Goal: Feedback & Contribution: Leave review/rating

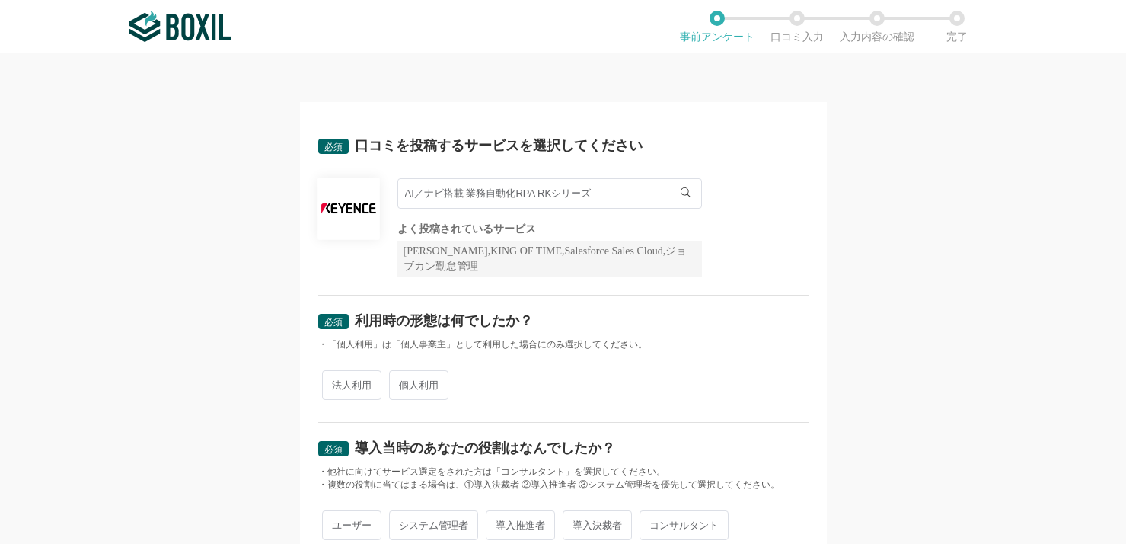
click at [359, 383] on span "法人利用" at bounding box center [351, 385] width 59 height 30
click at [336, 382] on input "法人利用" at bounding box center [331, 377] width 10 height 10
radio input "true"
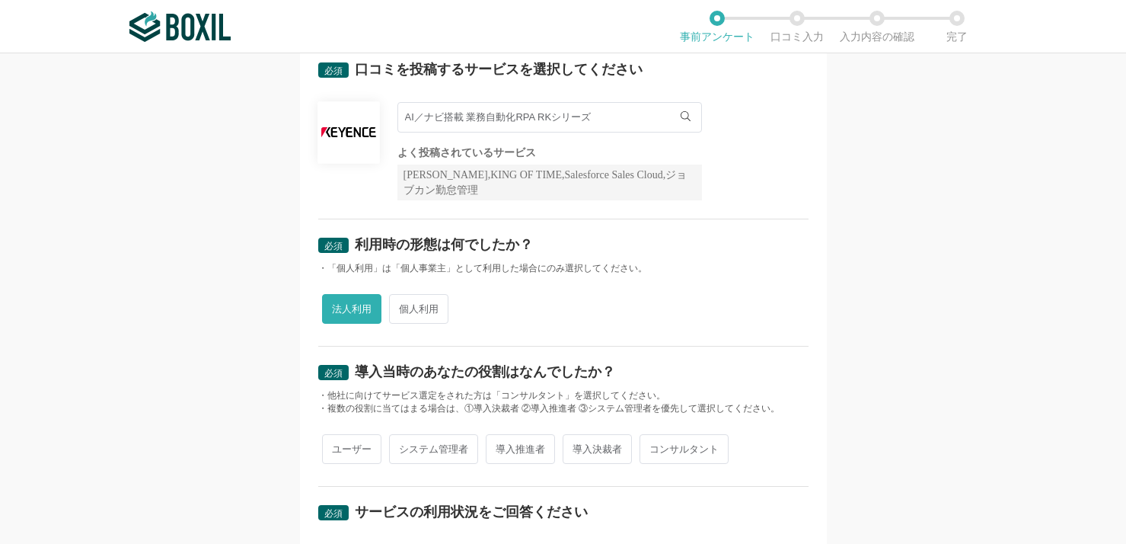
scroll to position [152, 0]
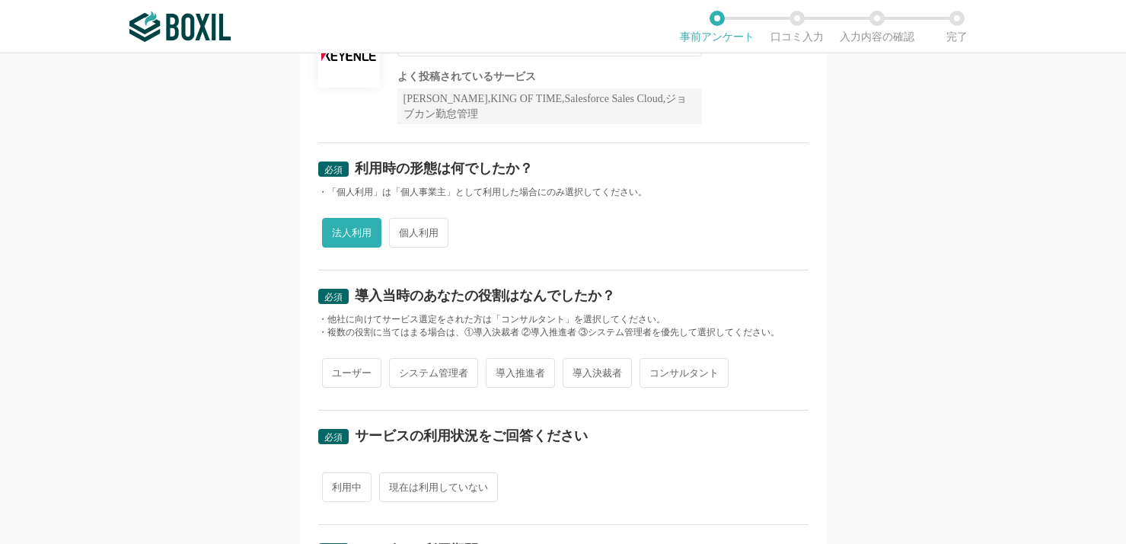
click at [508, 373] on span "導入推進者" at bounding box center [520, 373] width 69 height 30
click at [499, 370] on input "導入推進者" at bounding box center [495, 365] width 10 height 10
radio input "true"
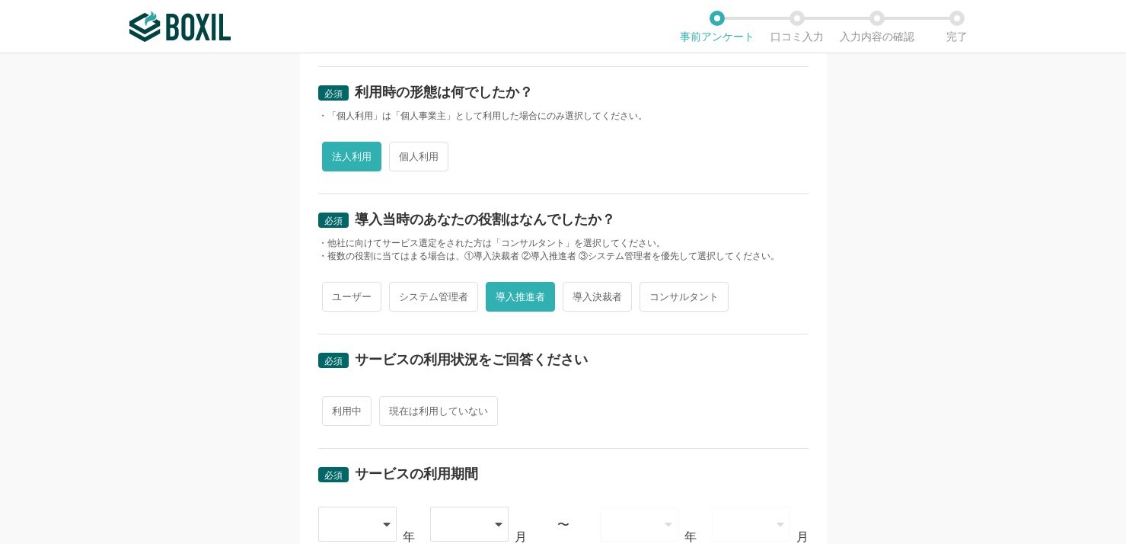
click at [345, 406] on span "利用中" at bounding box center [346, 411] width 49 height 30
click at [336, 406] on input "利用中" at bounding box center [331, 403] width 10 height 10
radio input "true"
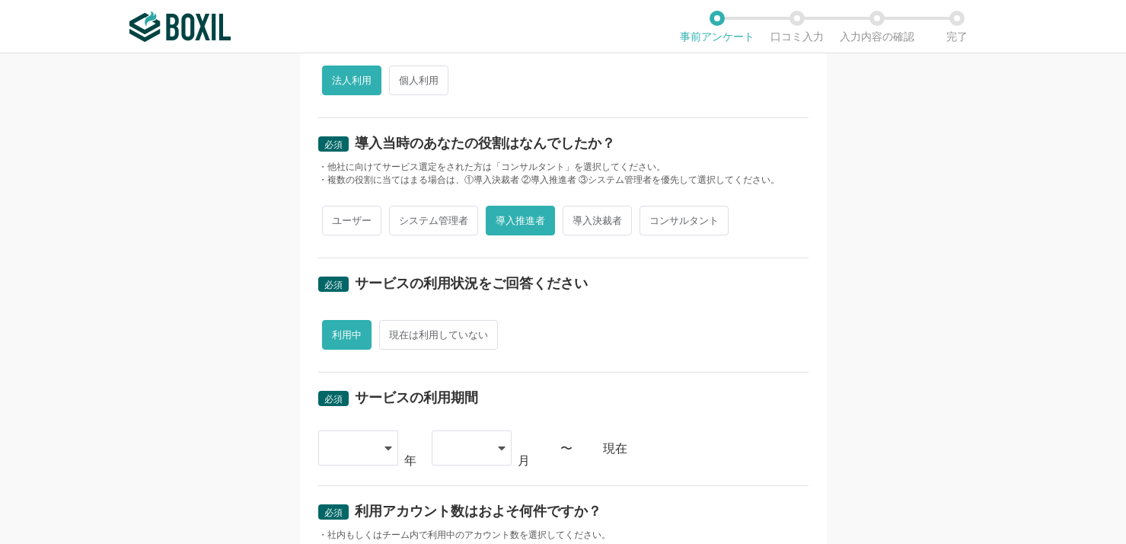
scroll to position [381, 0]
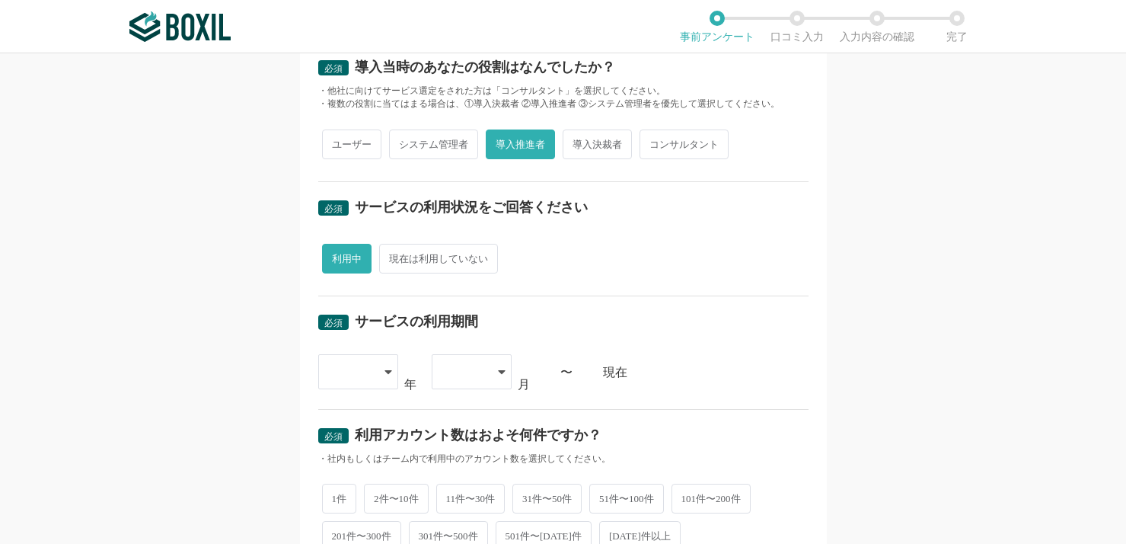
click at [333, 387] on div at bounding box center [350, 371] width 45 height 33
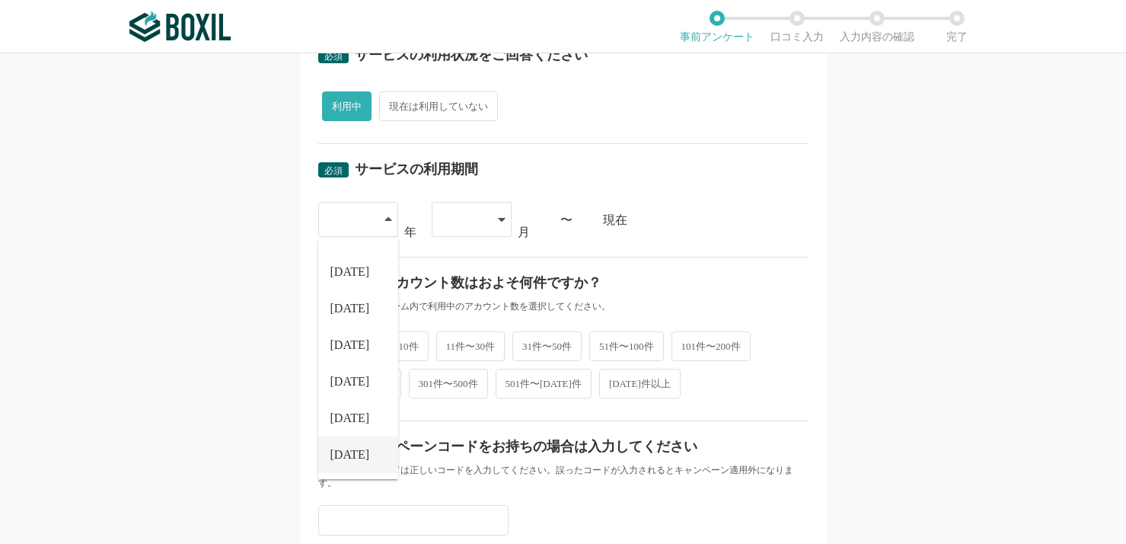
click at [356, 448] on li "[DATE]" at bounding box center [358, 454] width 80 height 37
click at [474, 222] on div at bounding box center [464, 219] width 45 height 33
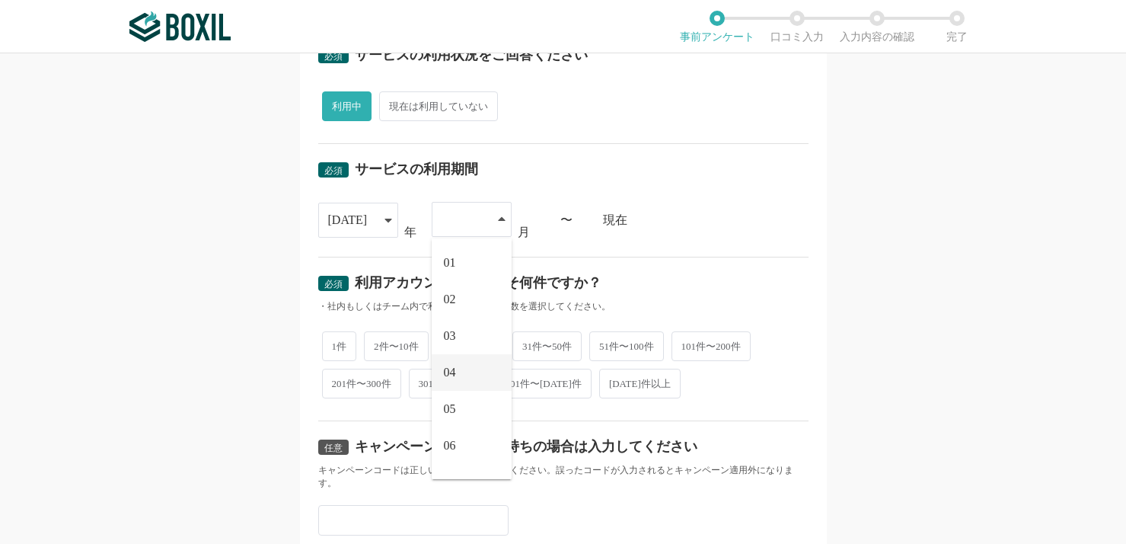
scroll to position [76, 0]
click at [446, 436] on span "08" at bounding box center [450, 442] width 12 height 12
click at [334, 345] on span "1件" at bounding box center [339, 345] width 35 height 30
click at [334, 342] on input "1件" at bounding box center [331, 337] width 10 height 10
radio input "true"
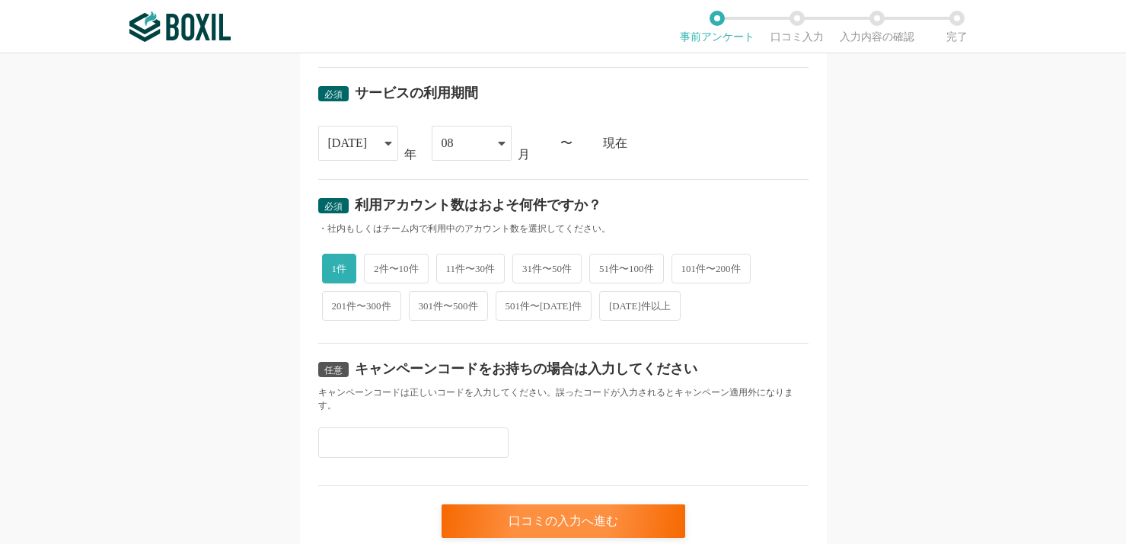
scroll to position [670, 0]
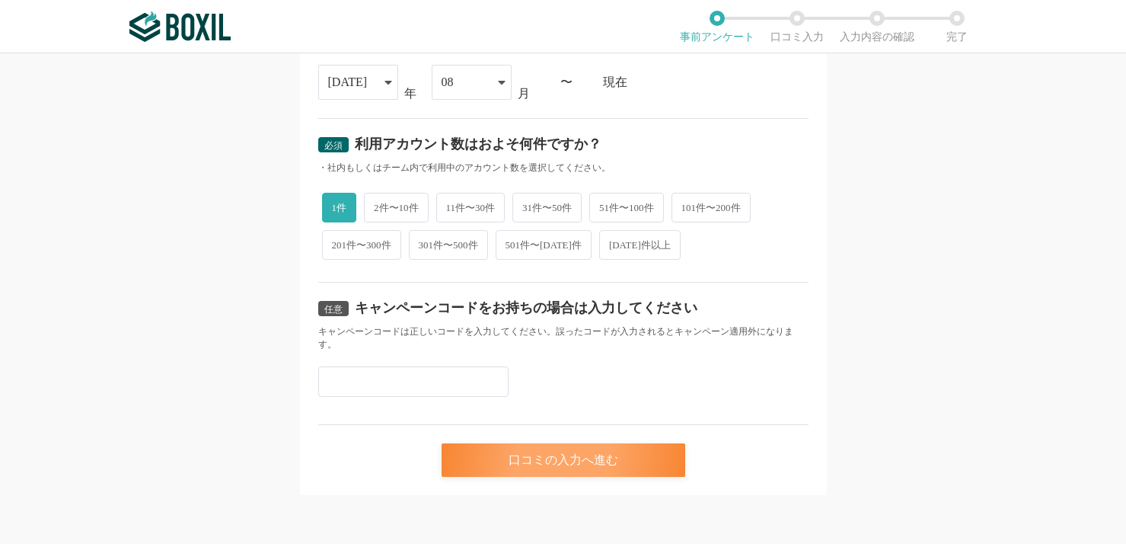
click at [498, 449] on div "口コミの入力へ進む" at bounding box center [564, 459] width 244 height 33
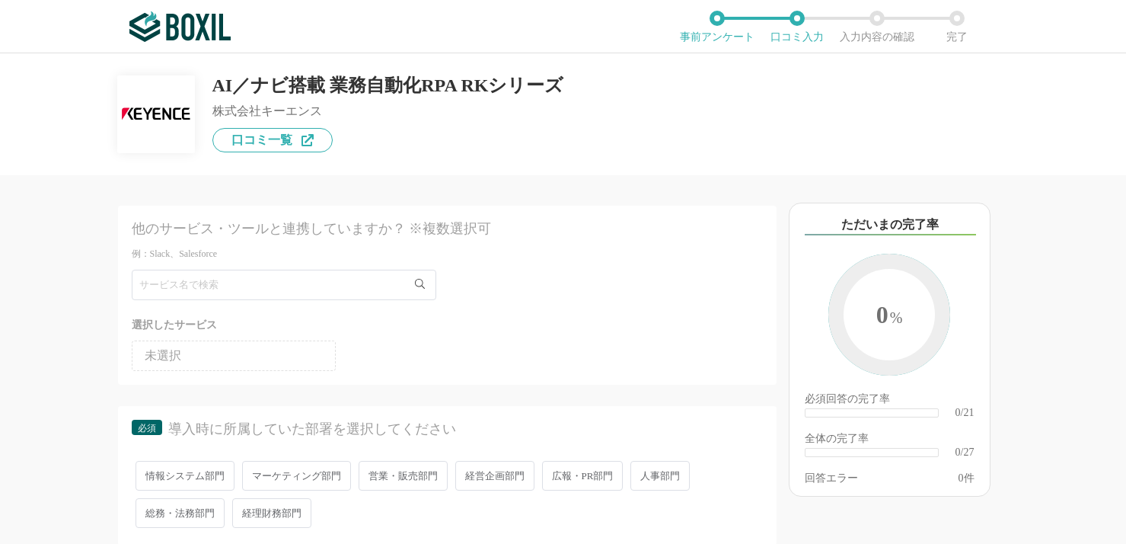
click at [293, 347] on li "未選択" at bounding box center [234, 355] width 204 height 30
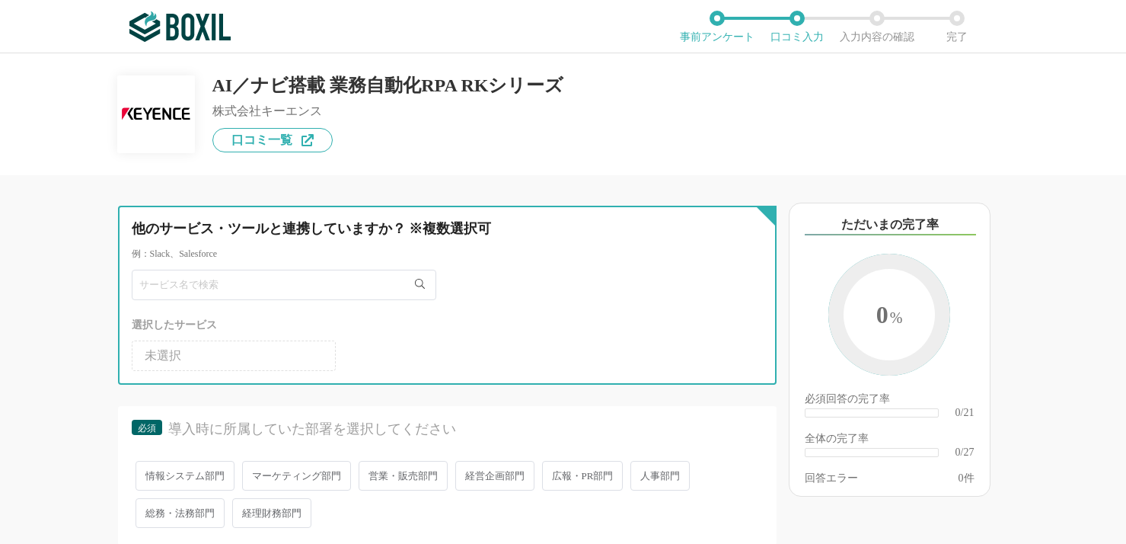
click at [287, 282] on input "text" at bounding box center [284, 285] width 305 height 30
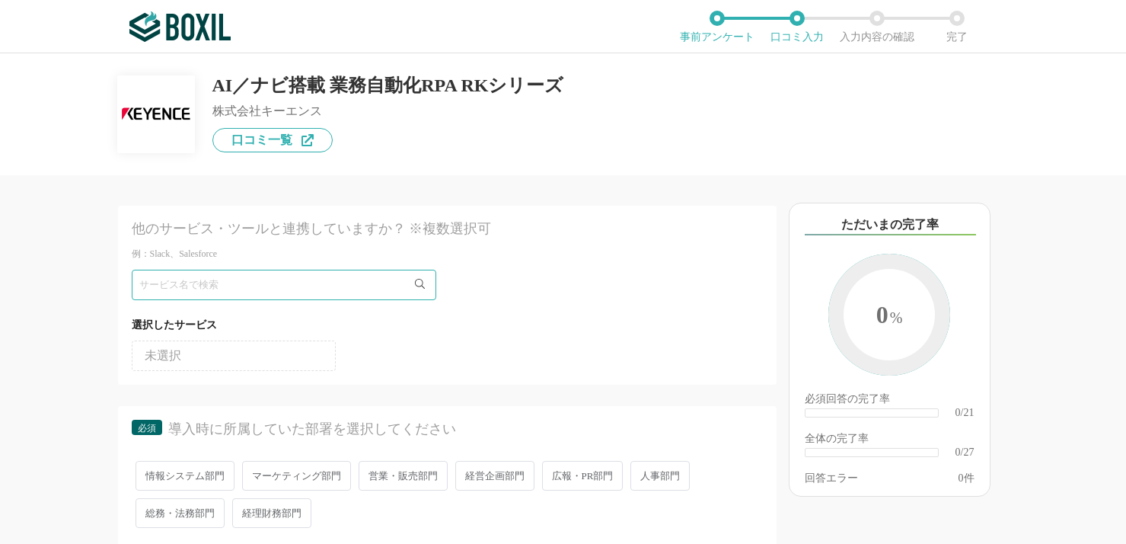
click at [57, 358] on div "他のサービス・ツールと連携していますか？ ※複数選択可 例：Slack、Salesforce 選択したサービス 未選択 必須 導入時に所属していた部署を選択し…" at bounding box center [395, 359] width 761 height 368
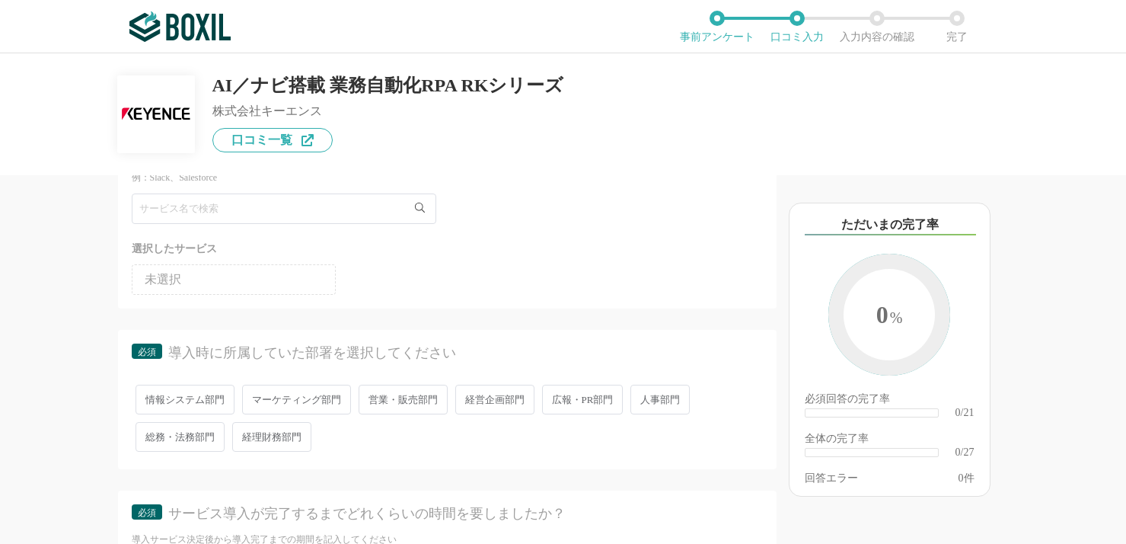
scroll to position [152, 0]
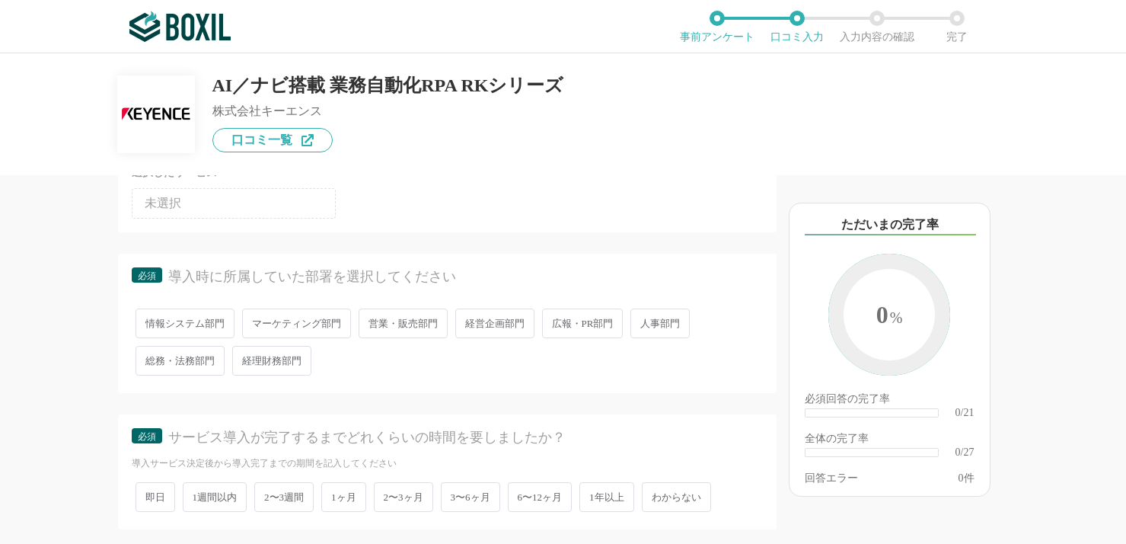
click at [202, 199] on li "未選択" at bounding box center [234, 203] width 204 height 30
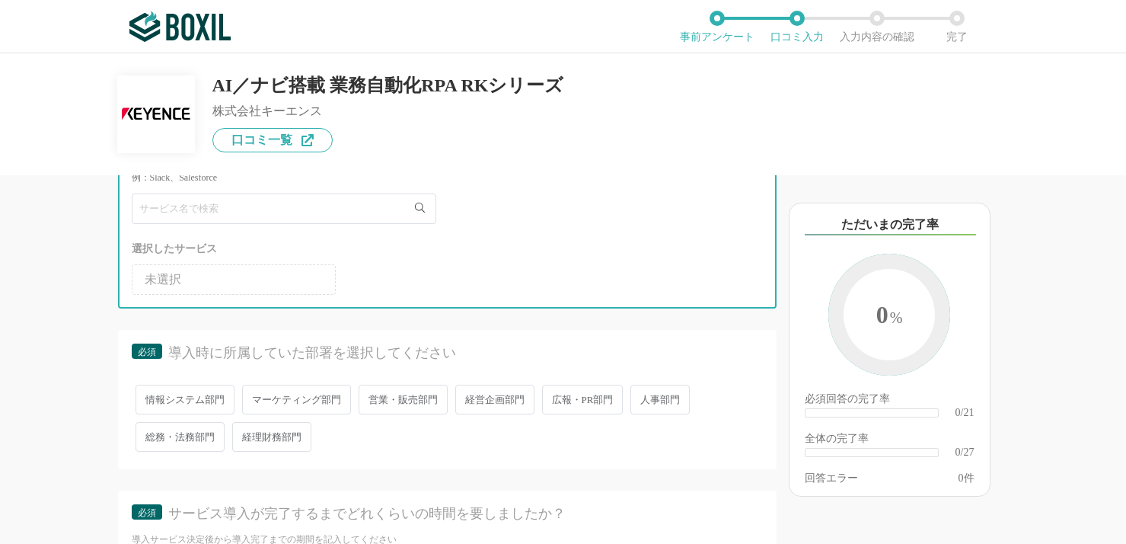
click at [204, 203] on input "text" at bounding box center [284, 208] width 305 height 30
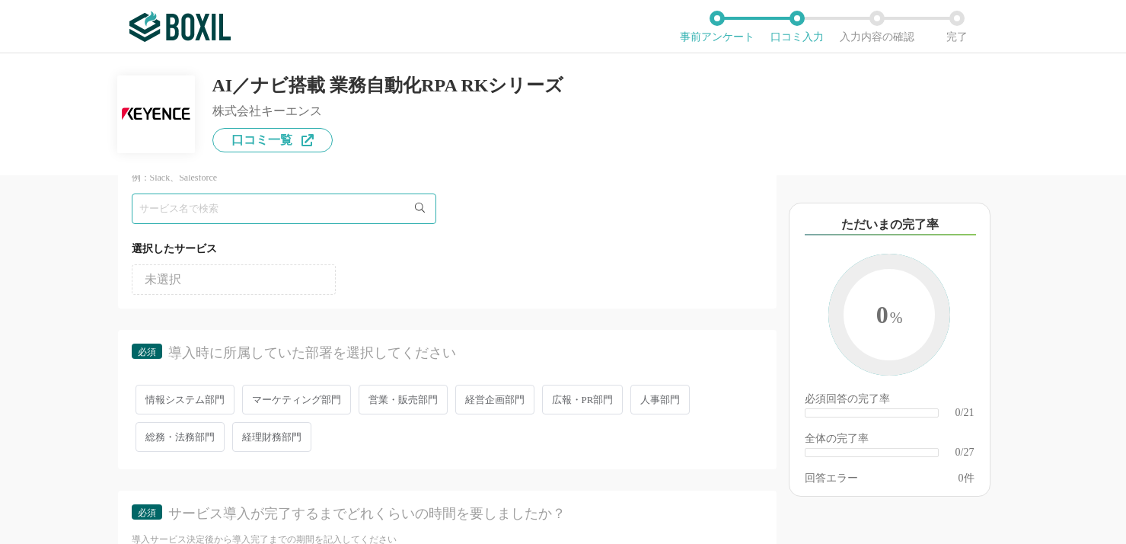
click at [190, 279] on li "未選択" at bounding box center [234, 279] width 204 height 30
click at [90, 381] on div "他のサービス・ツールと連携していますか？ ※複数選択可 例：Slack、Salesforce 選択したサービス 未選択 必須 導入時に所属していた部署を選択し…" at bounding box center [395, 359] width 761 height 368
click at [395, 400] on span "営業・販売部門" at bounding box center [403, 399] width 89 height 30
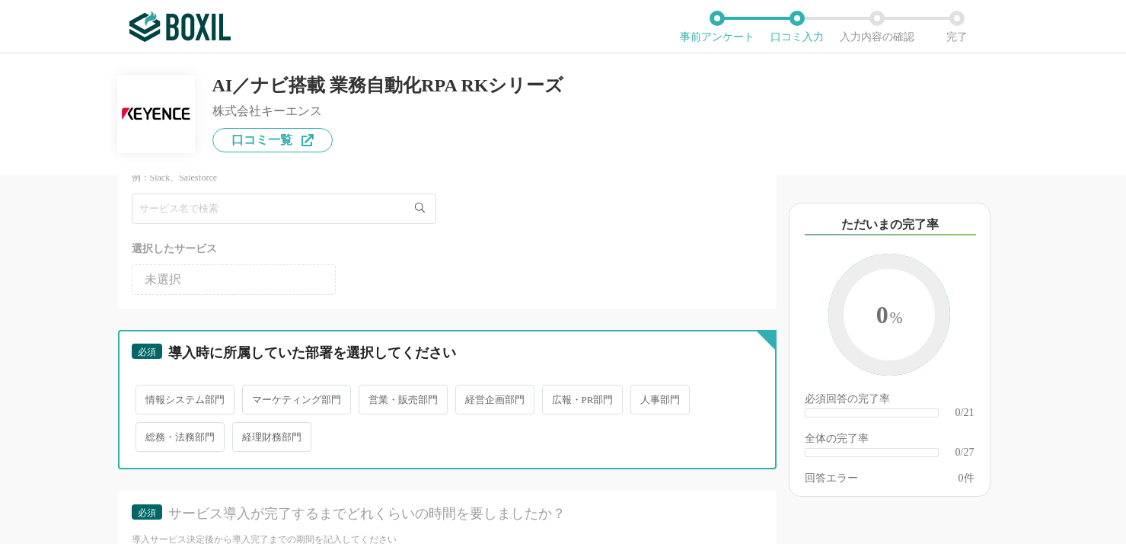
click at [372, 397] on input "営業・販売部門" at bounding box center [367, 392] width 10 height 10
radio input "true"
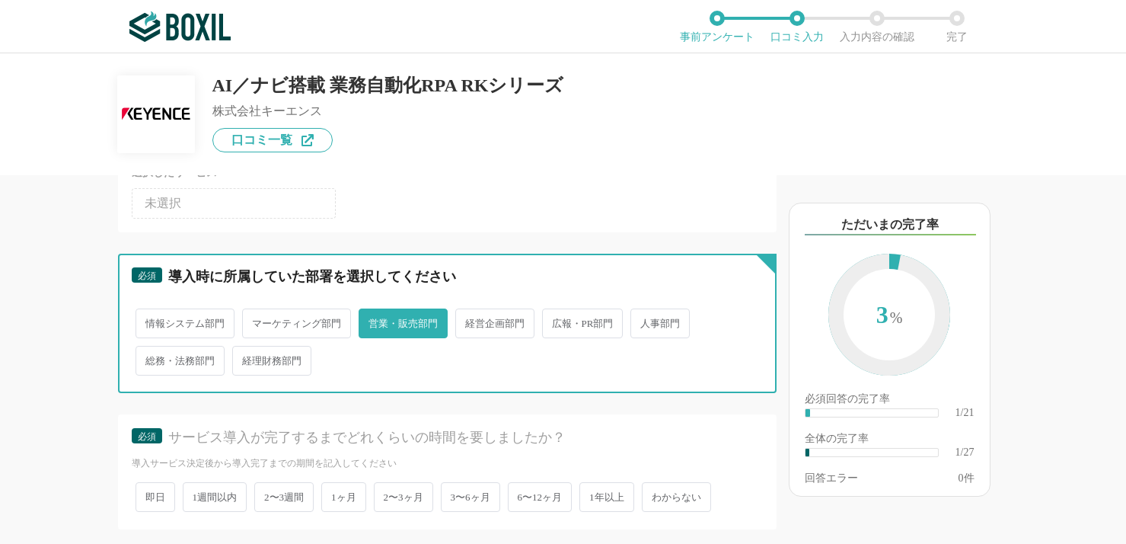
scroll to position [228, 0]
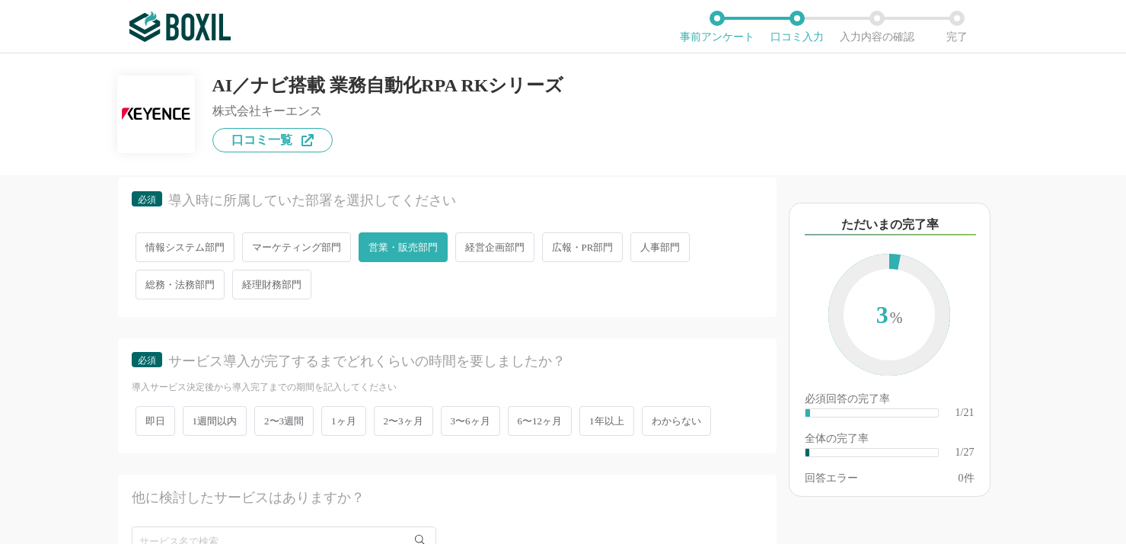
click at [672, 416] on span "わからない" at bounding box center [676, 421] width 69 height 30
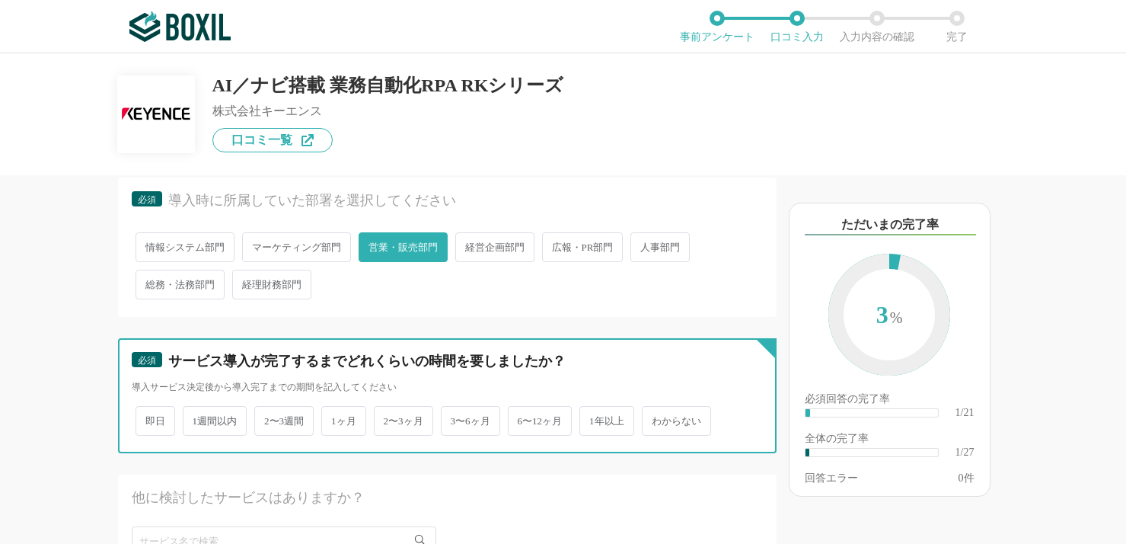
click at [656, 416] on input "わからない" at bounding box center [651, 413] width 10 height 10
radio input "true"
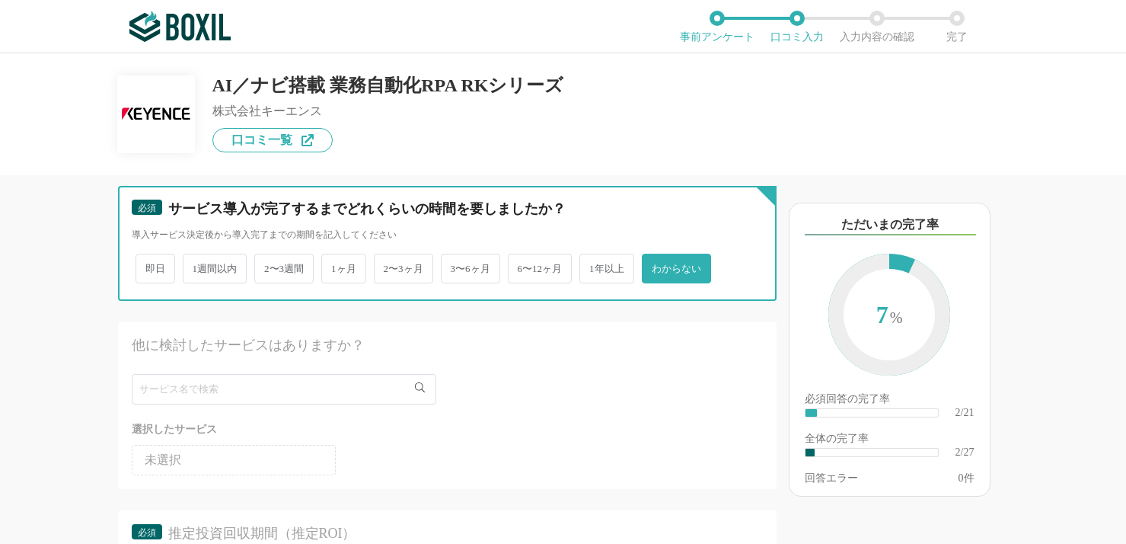
scroll to position [457, 0]
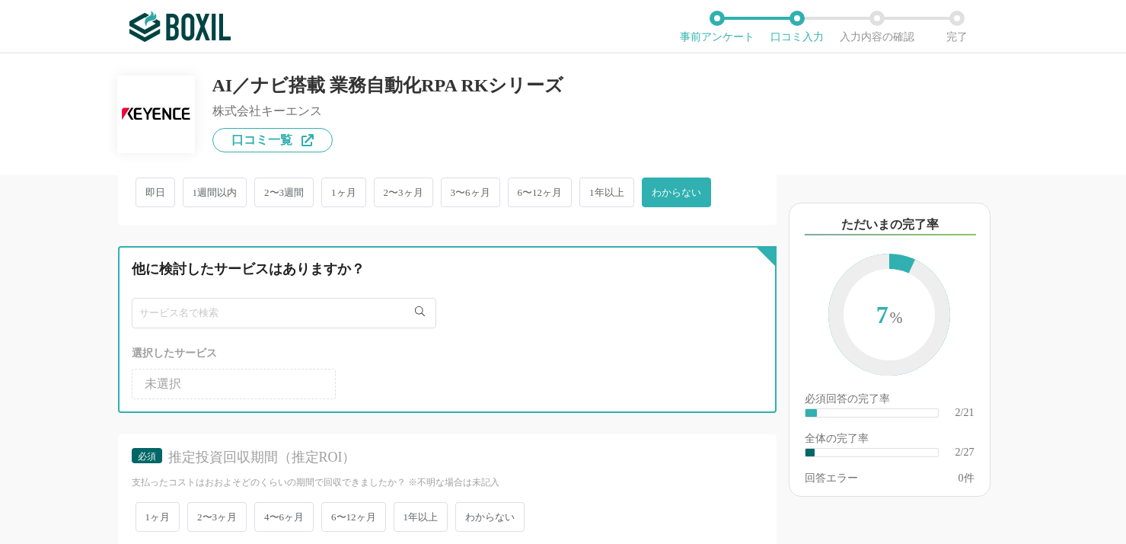
click at [365, 316] on input "text" at bounding box center [284, 313] width 305 height 30
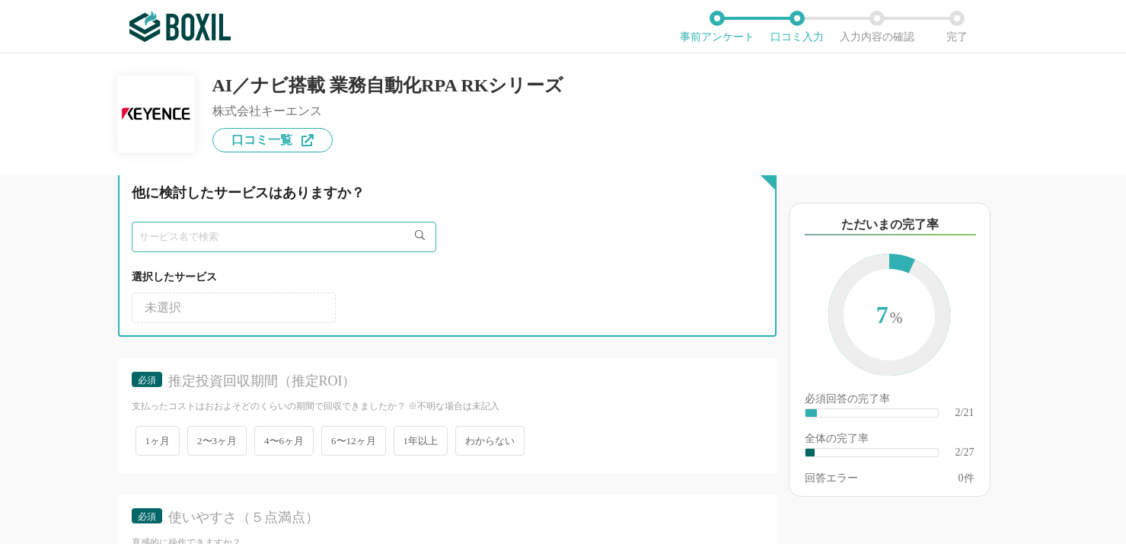
scroll to position [609, 0]
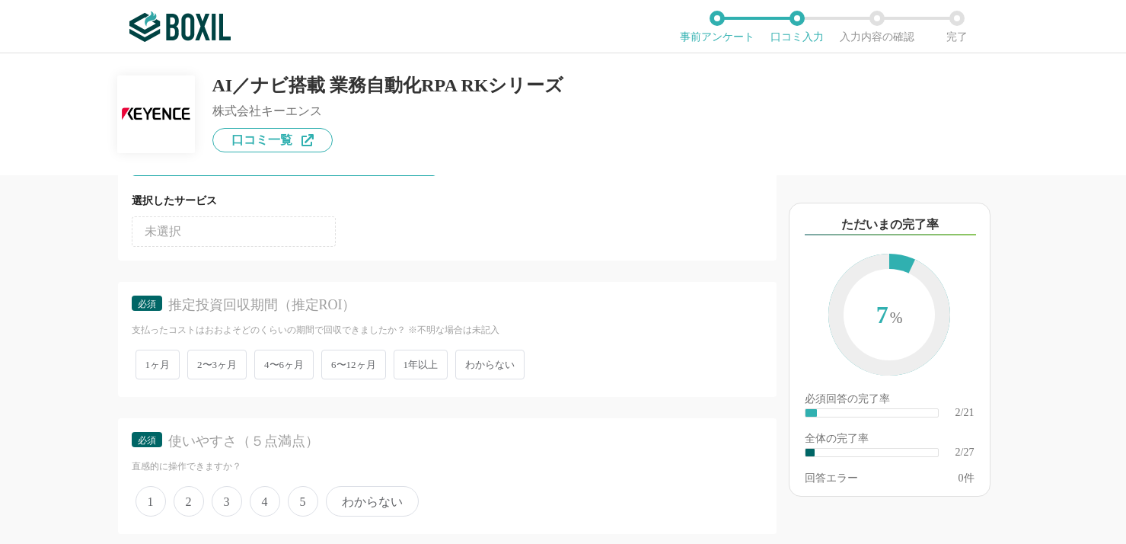
click at [506, 366] on span "わからない" at bounding box center [489, 364] width 69 height 30
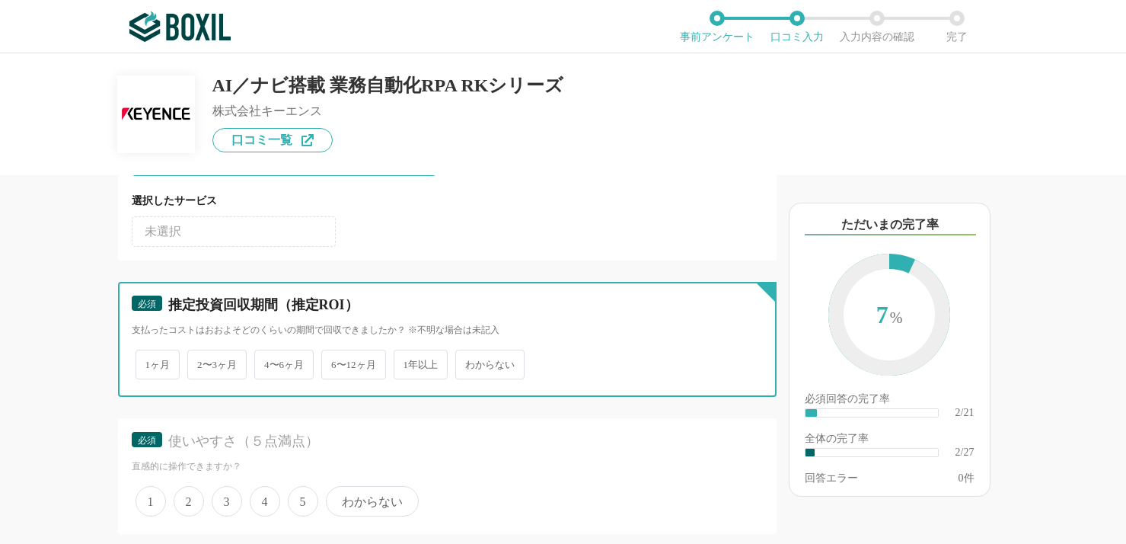
click at [469, 362] on input "わからない" at bounding box center [464, 357] width 10 height 10
radio input "true"
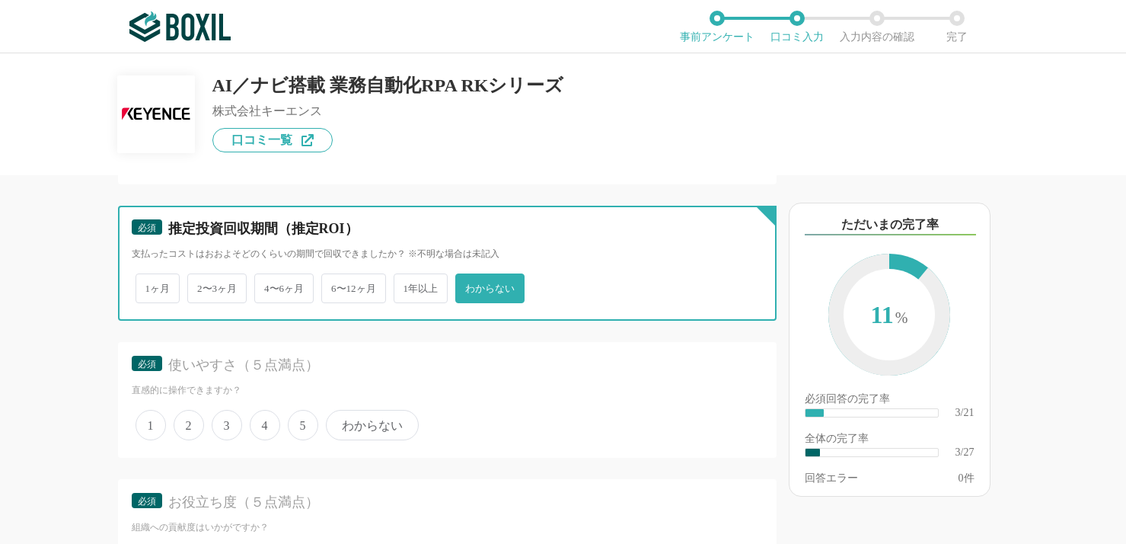
scroll to position [761, 0]
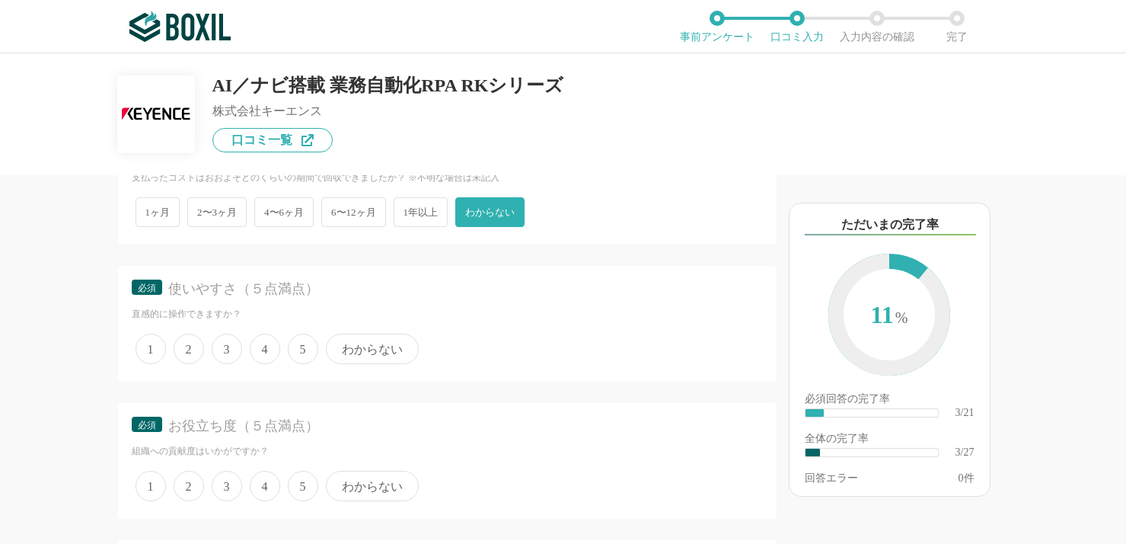
click at [230, 352] on span "3" at bounding box center [227, 348] width 30 height 30
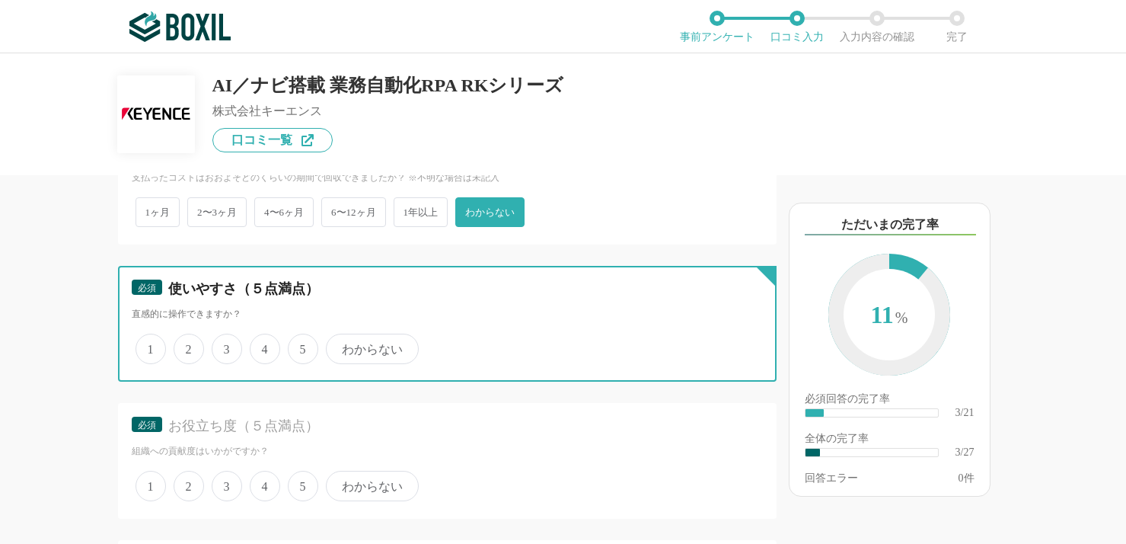
click at [225, 346] on input "3" at bounding box center [220, 341] width 10 height 10
radio input "true"
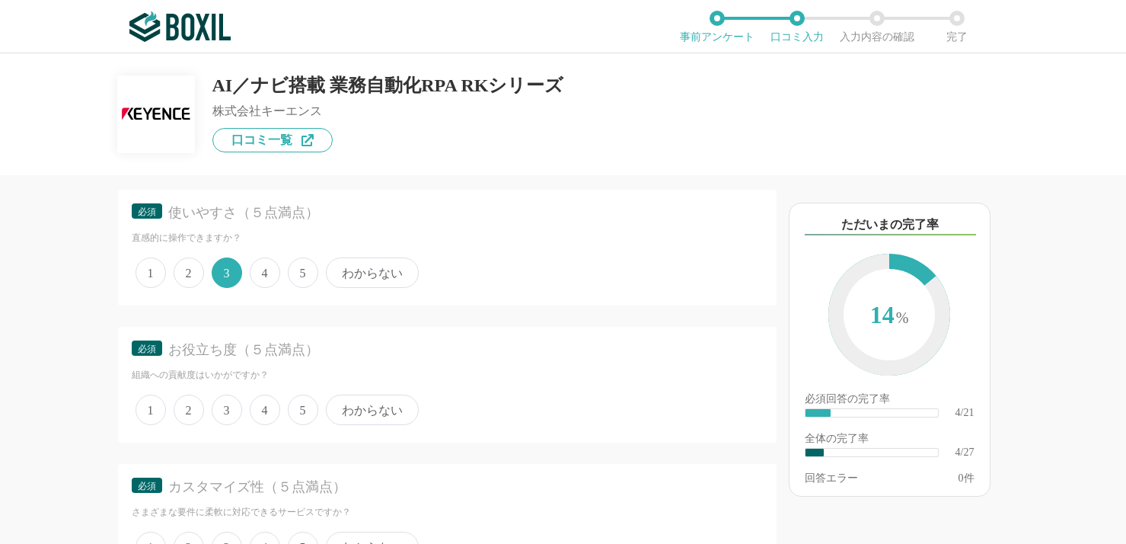
click at [272, 410] on span "4" at bounding box center [265, 409] width 30 height 30
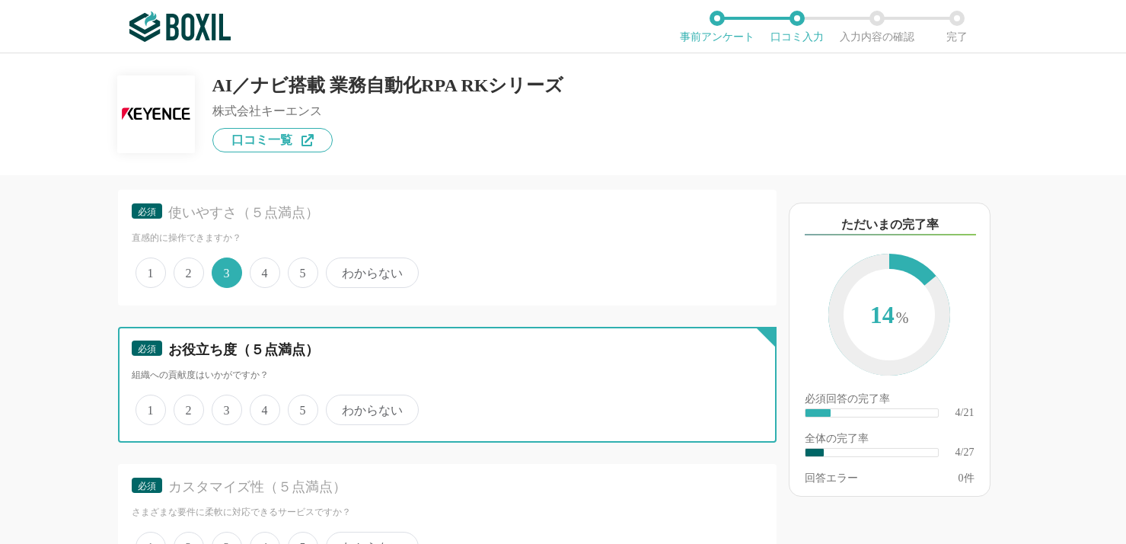
click at [263, 407] on input "4" at bounding box center [259, 402] width 10 height 10
radio input "true"
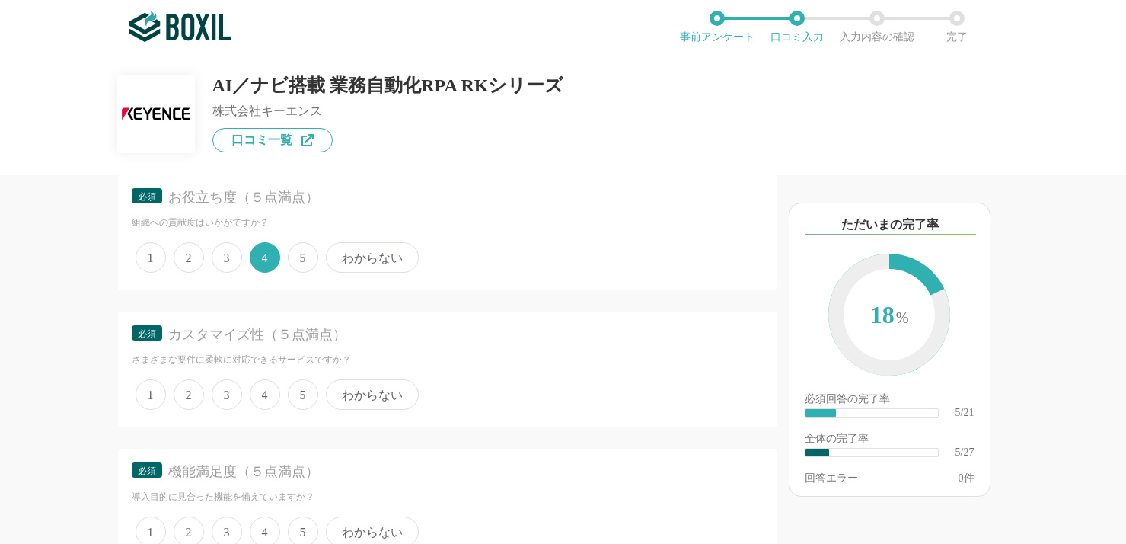
click at [257, 397] on span "4" at bounding box center [265, 394] width 30 height 30
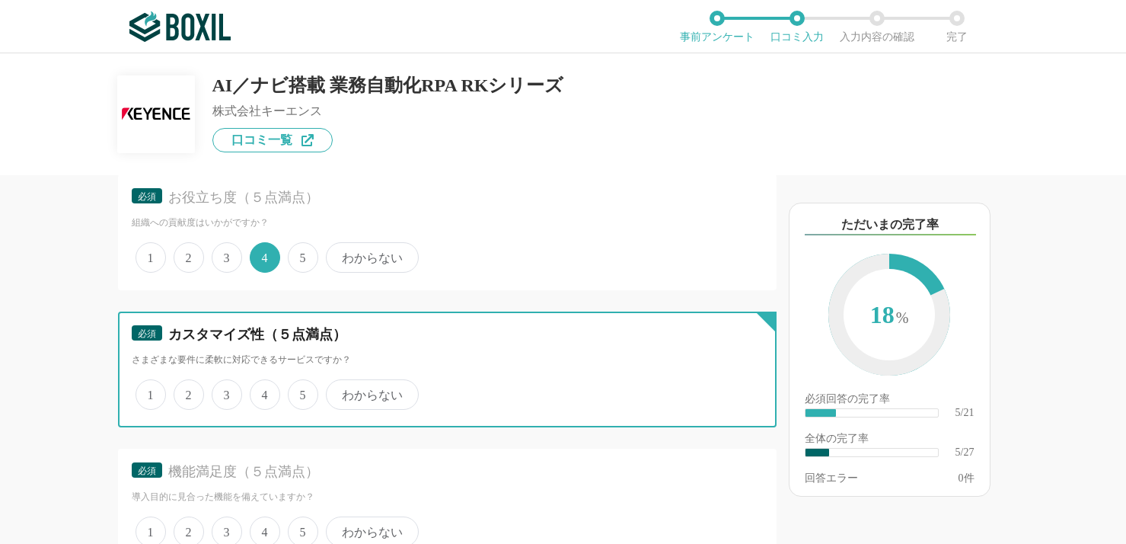
click at [257, 391] on input "4" at bounding box center [259, 386] width 10 height 10
radio input "true"
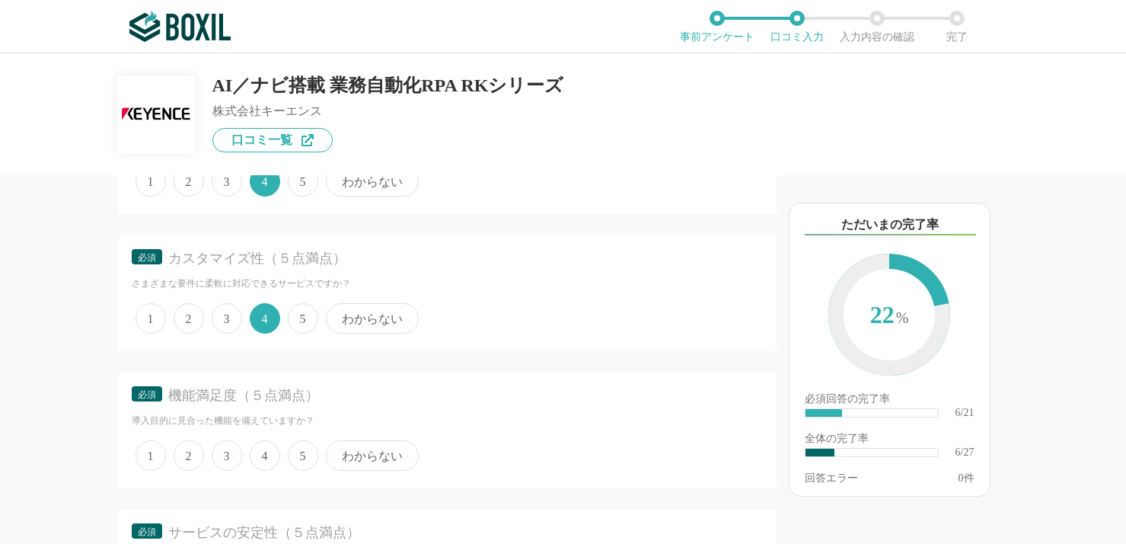
click at [271, 448] on span "4" at bounding box center [265, 455] width 30 height 30
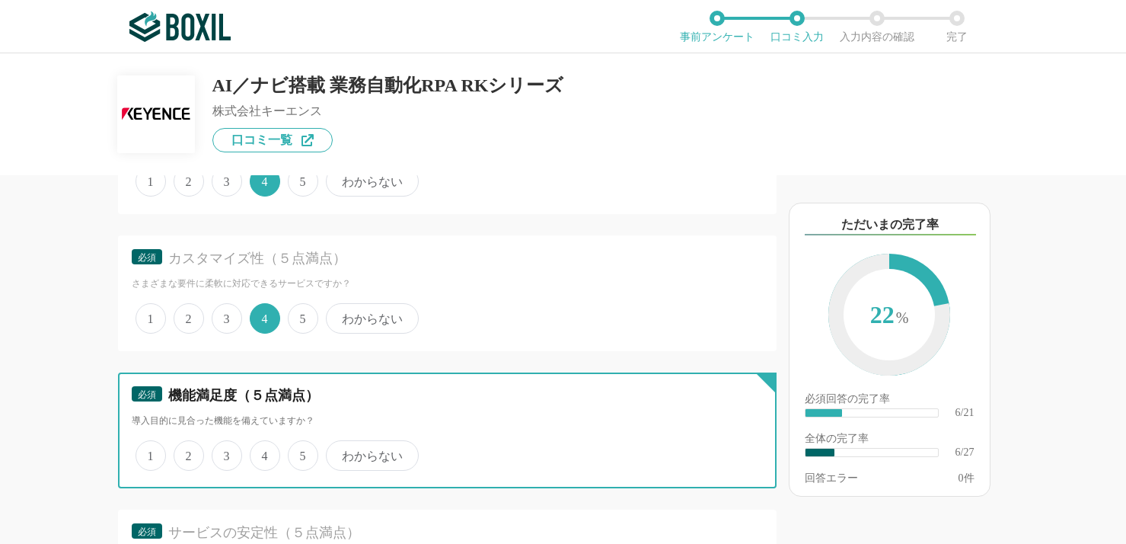
click at [263, 448] on input "4" at bounding box center [259, 447] width 10 height 10
radio input "true"
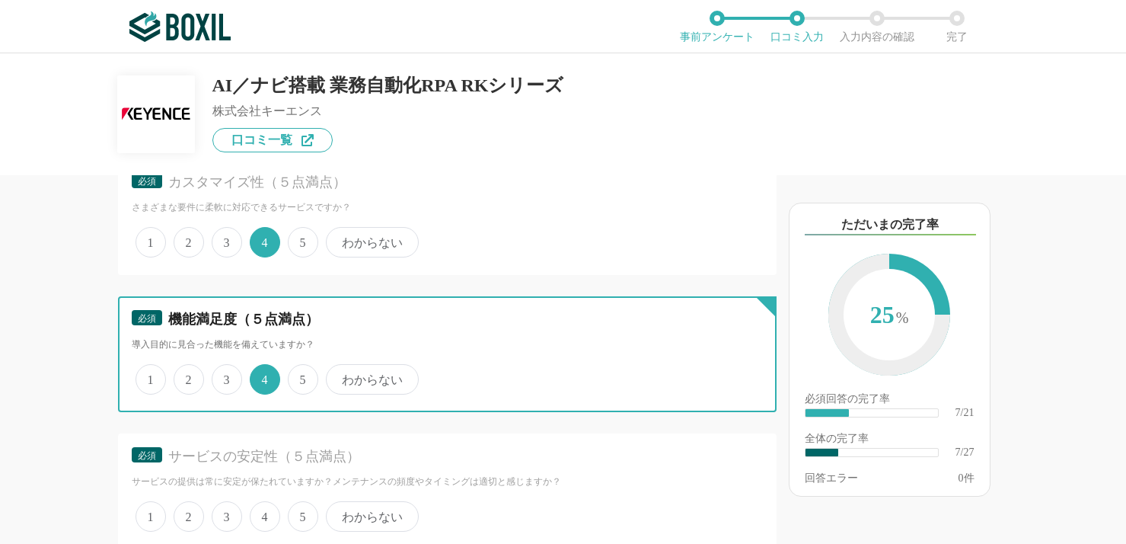
scroll to position [1218, 0]
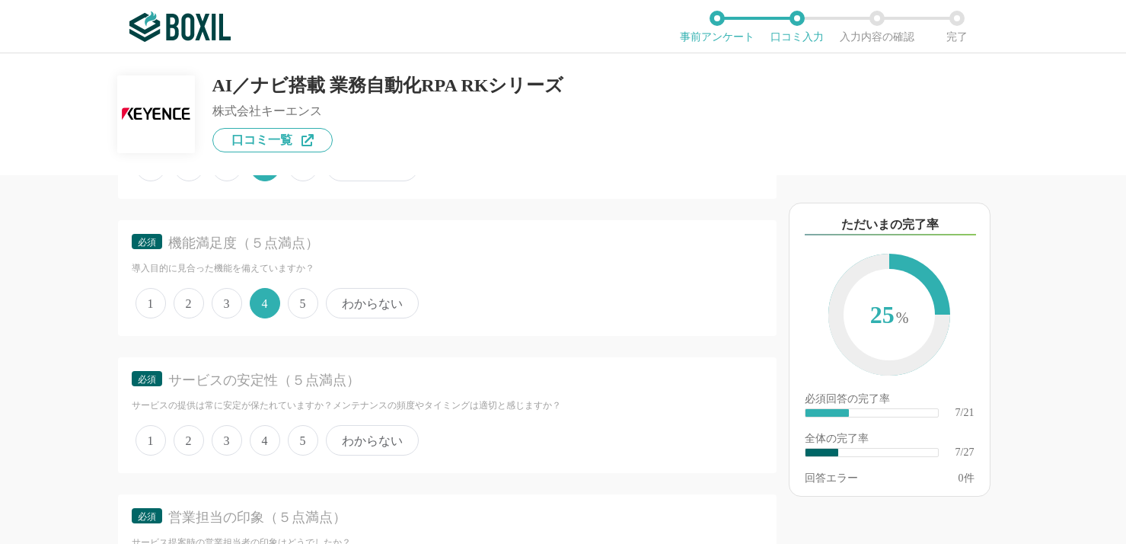
click at [273, 439] on span "4" at bounding box center [265, 440] width 30 height 30
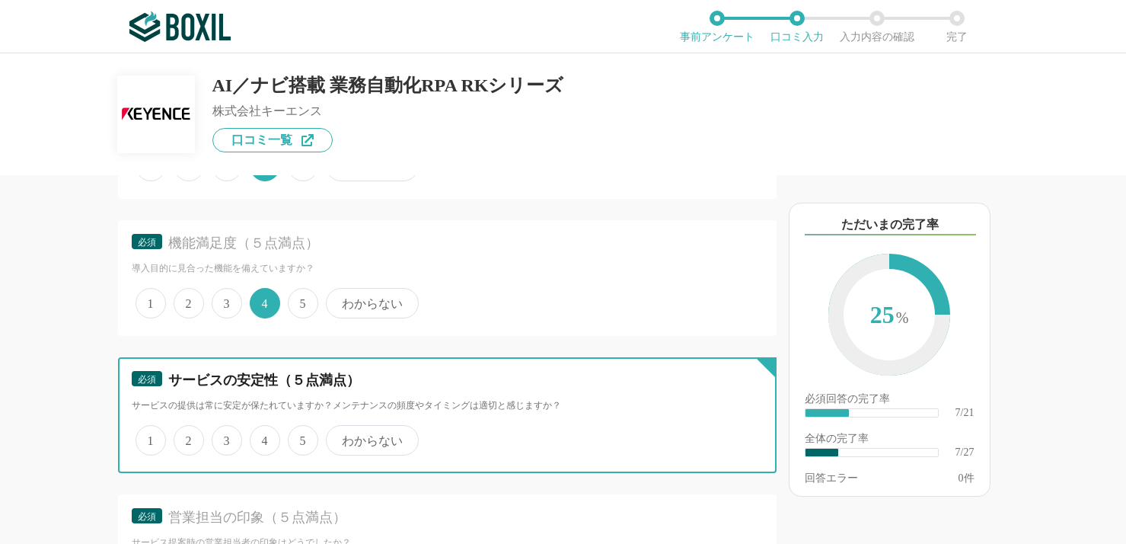
click at [263, 437] on input "4" at bounding box center [259, 432] width 10 height 10
radio input "true"
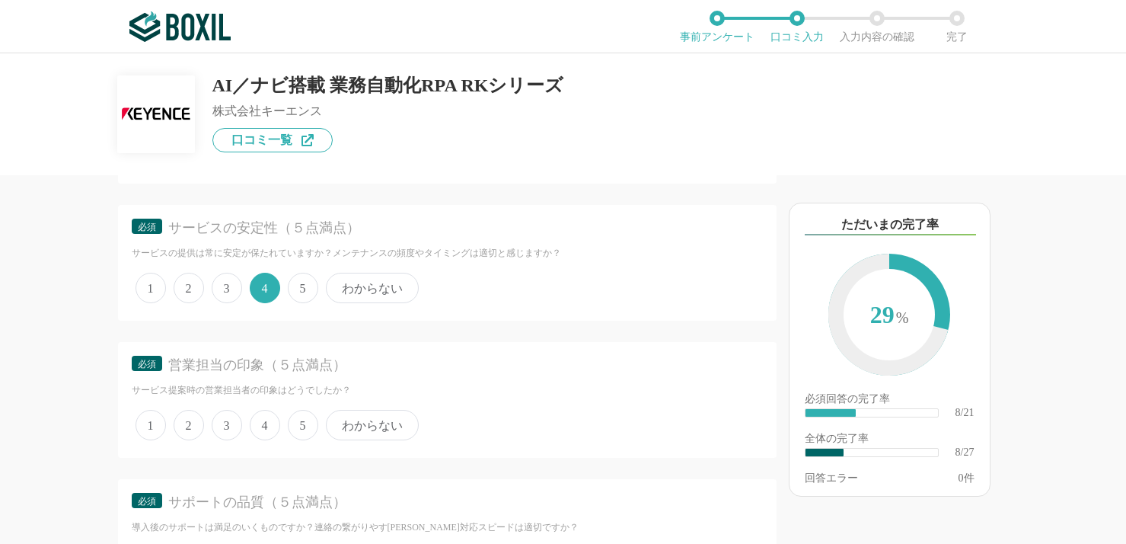
click at [292, 432] on span "5" at bounding box center [303, 425] width 30 height 30
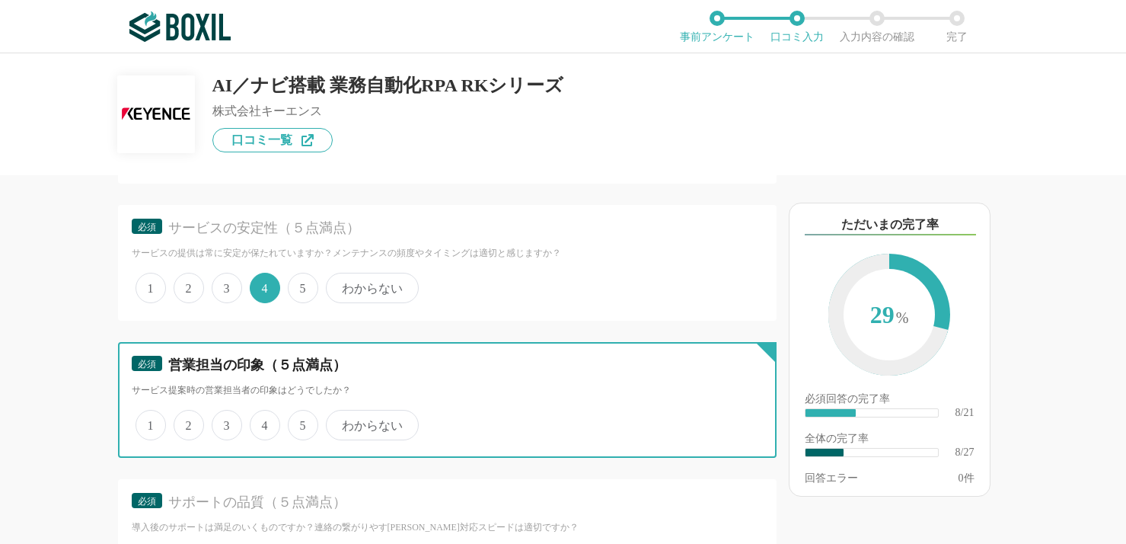
click at [292, 422] on input "5" at bounding box center [297, 417] width 10 height 10
radio input "true"
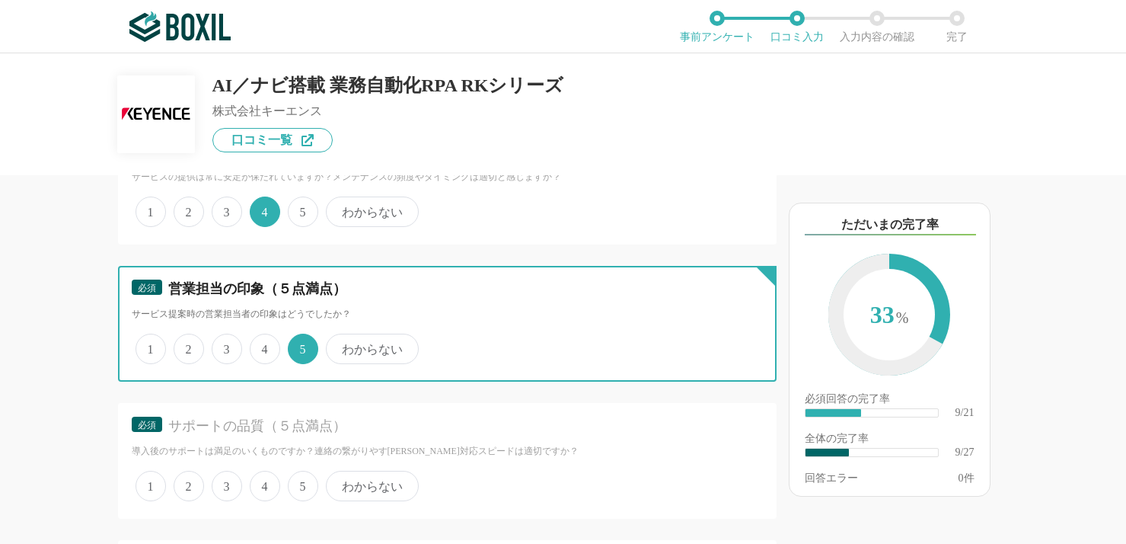
scroll to position [1523, 0]
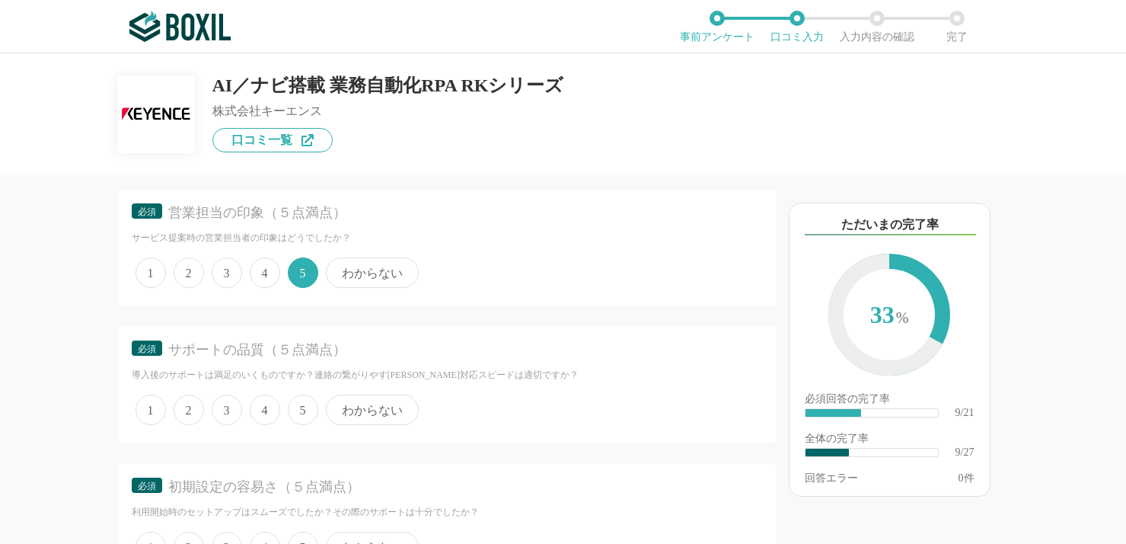
click at [301, 407] on span "5" at bounding box center [303, 409] width 30 height 30
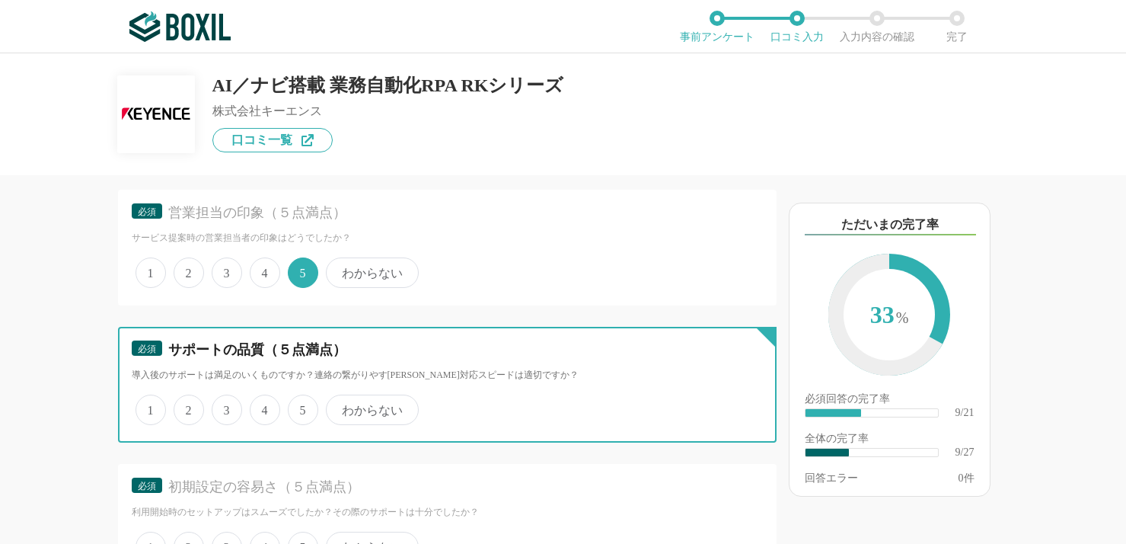
click at [301, 407] on input "5" at bounding box center [297, 402] width 10 height 10
radio input "true"
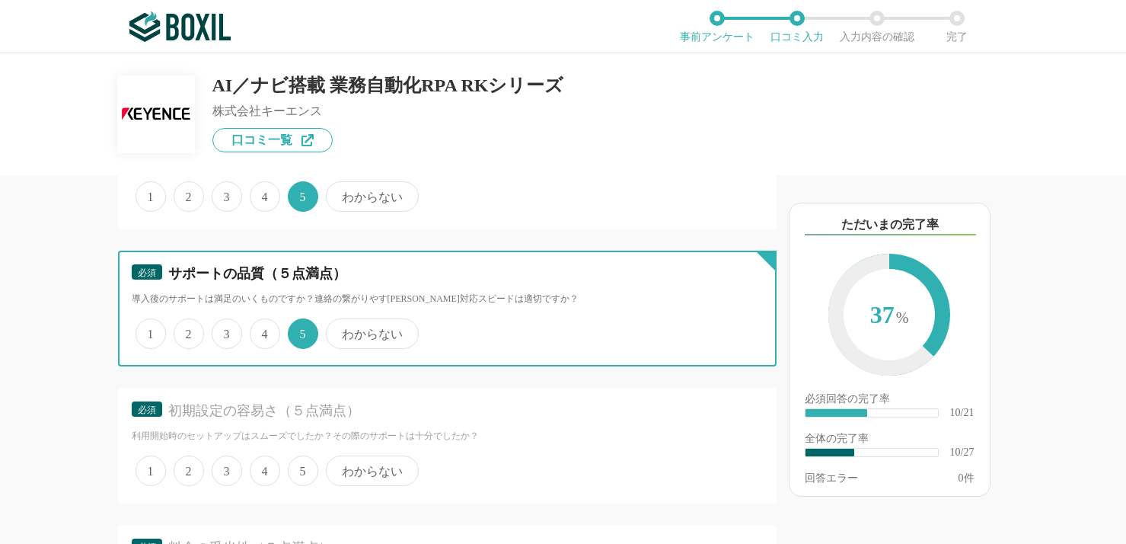
scroll to position [1675, 0]
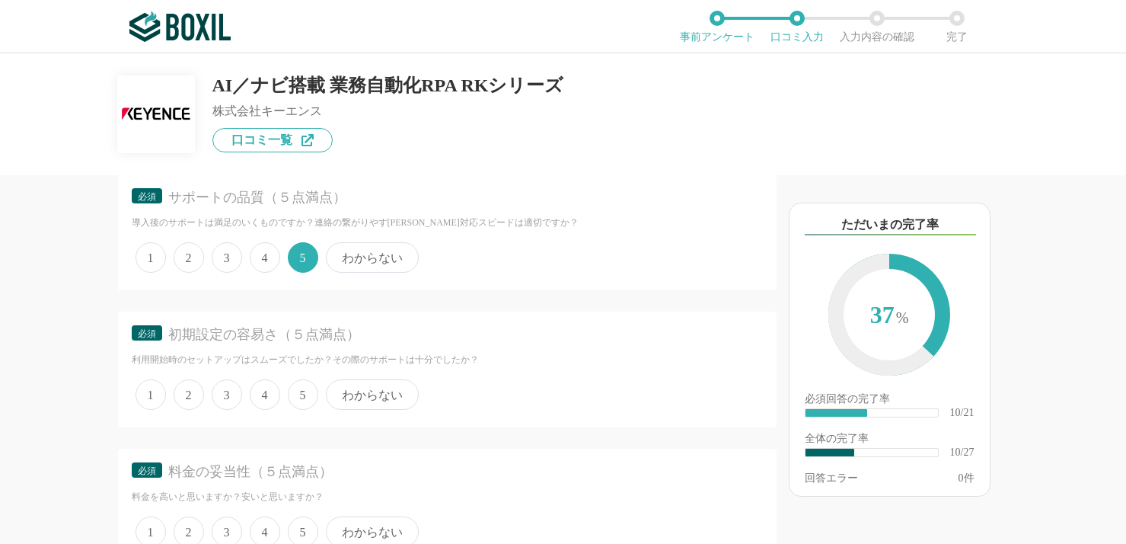
click at [227, 400] on span "3" at bounding box center [227, 394] width 30 height 30
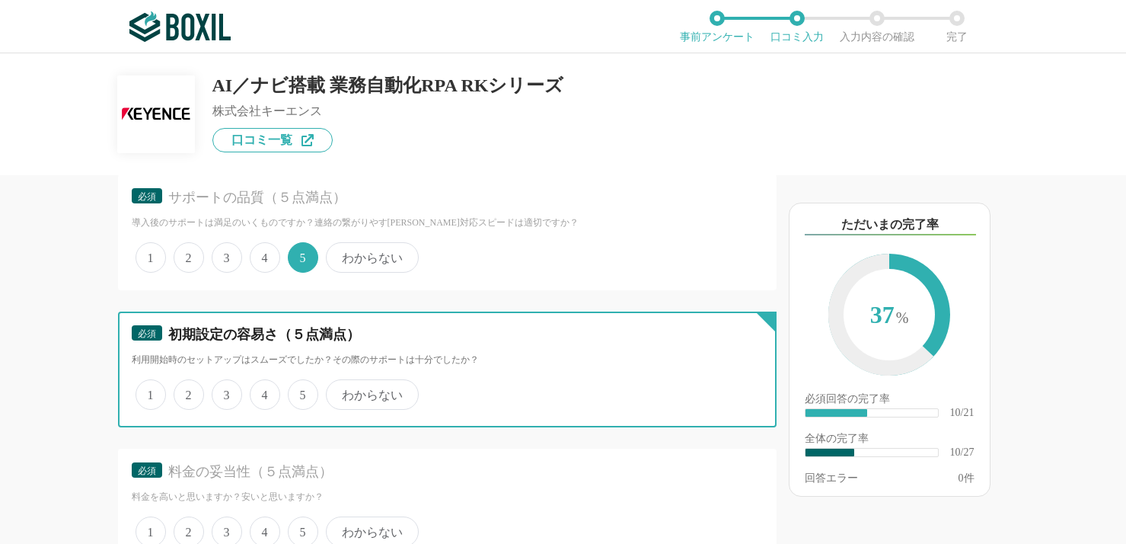
click at [225, 391] on input "3" at bounding box center [220, 386] width 10 height 10
radio input "true"
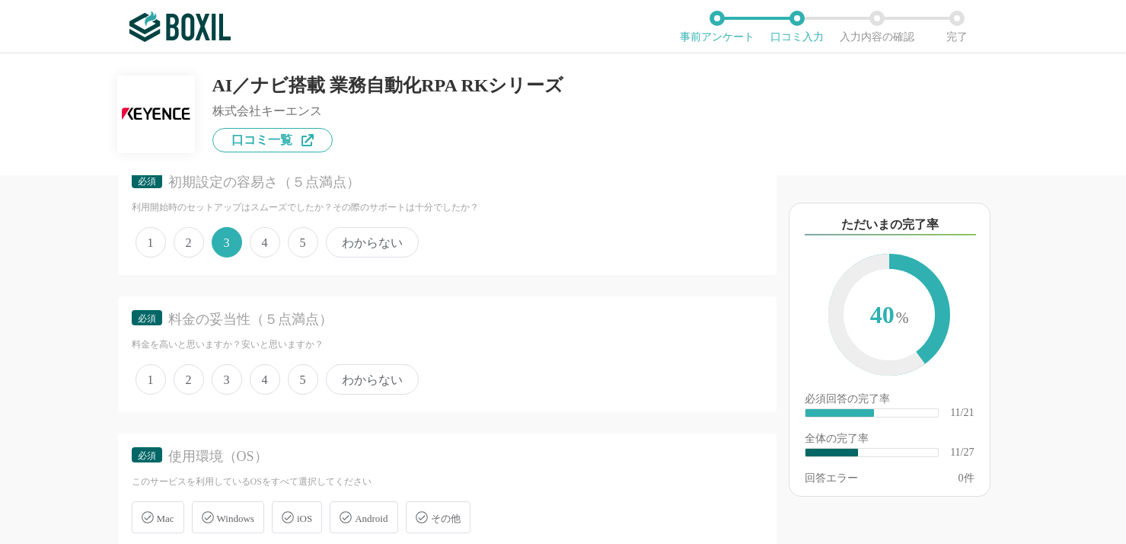
click at [219, 384] on span "3" at bounding box center [227, 379] width 30 height 30
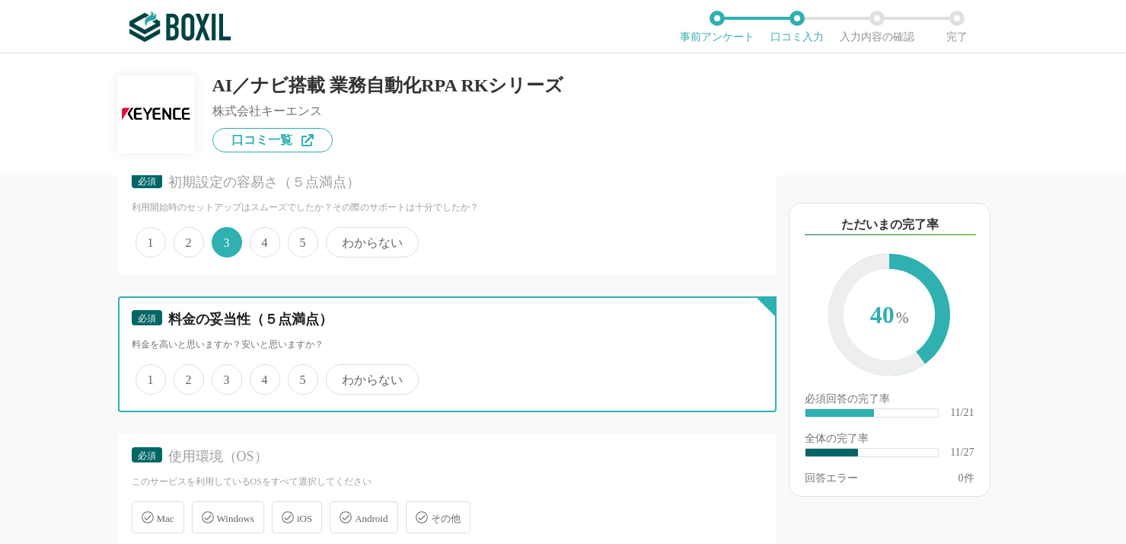
click at [219, 376] on input "3" at bounding box center [220, 371] width 10 height 10
radio input "true"
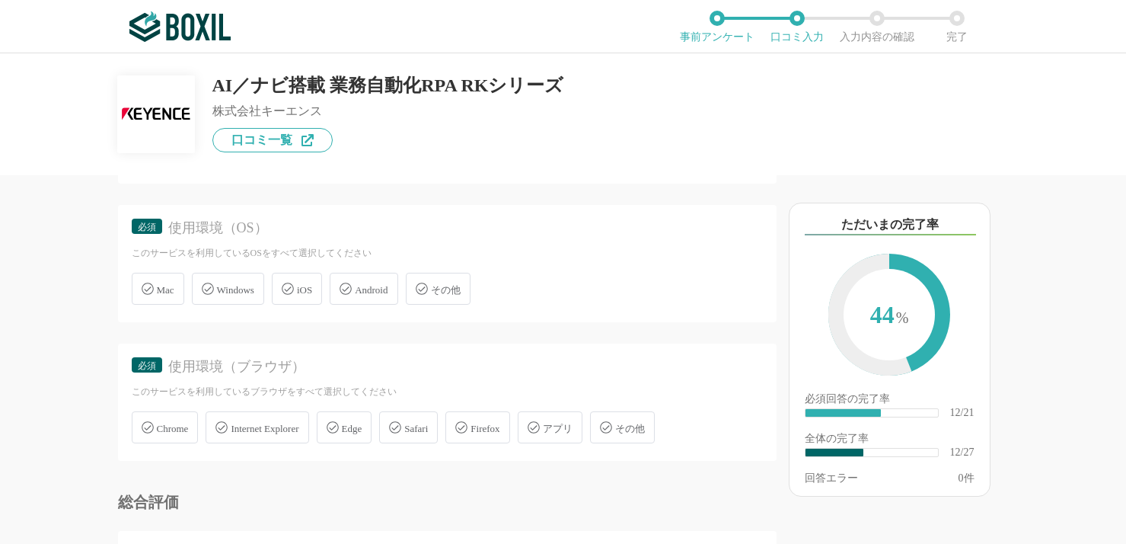
click at [247, 293] on span "Windows" at bounding box center [235, 289] width 37 height 11
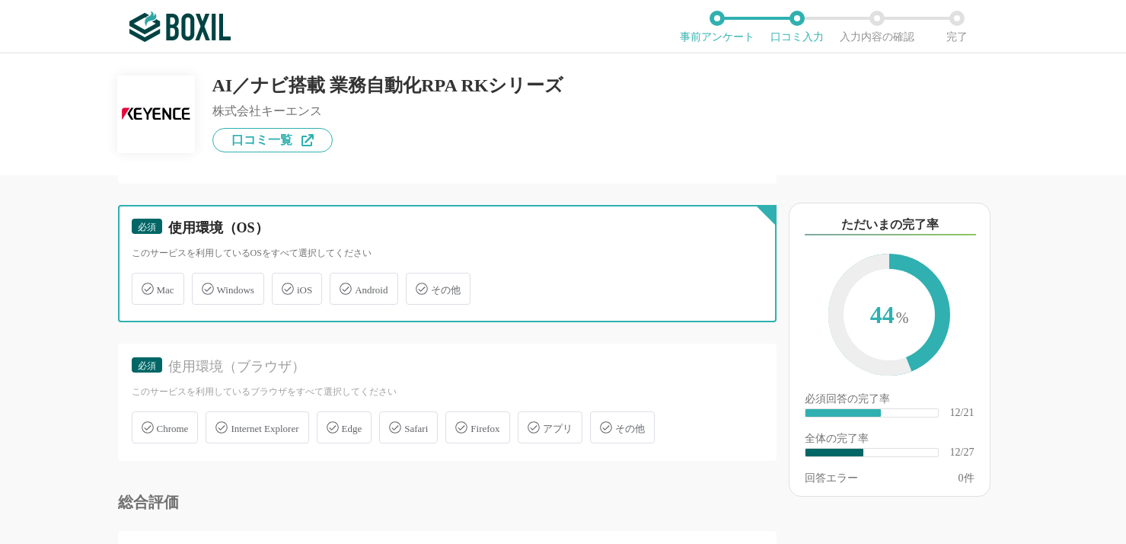
click at [205, 285] on input "Windows" at bounding box center [200, 280] width 10 height 10
checkbox input "true"
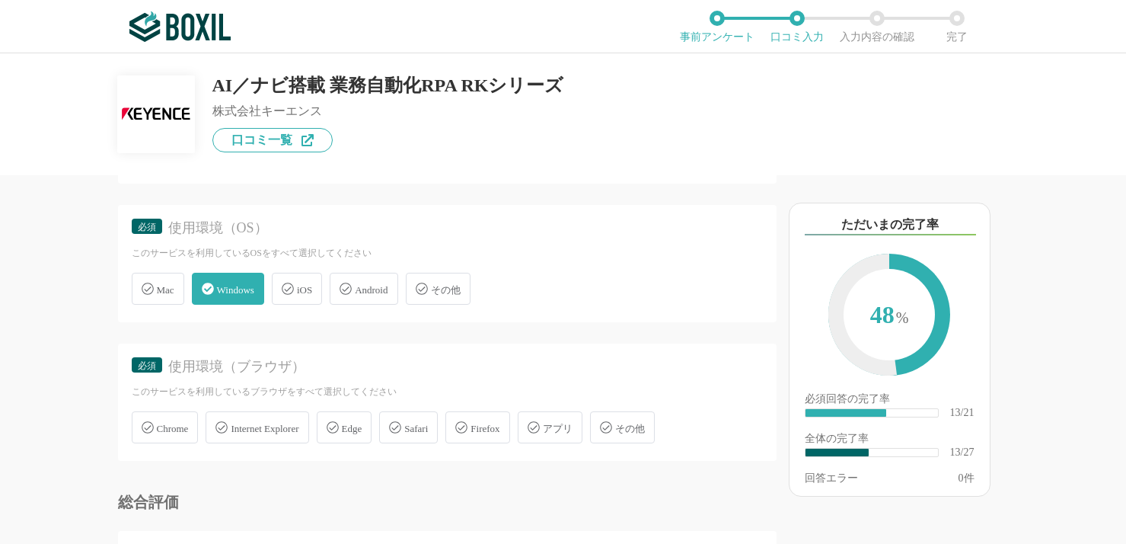
click at [573, 431] on span "アプリ" at bounding box center [558, 428] width 30 height 11
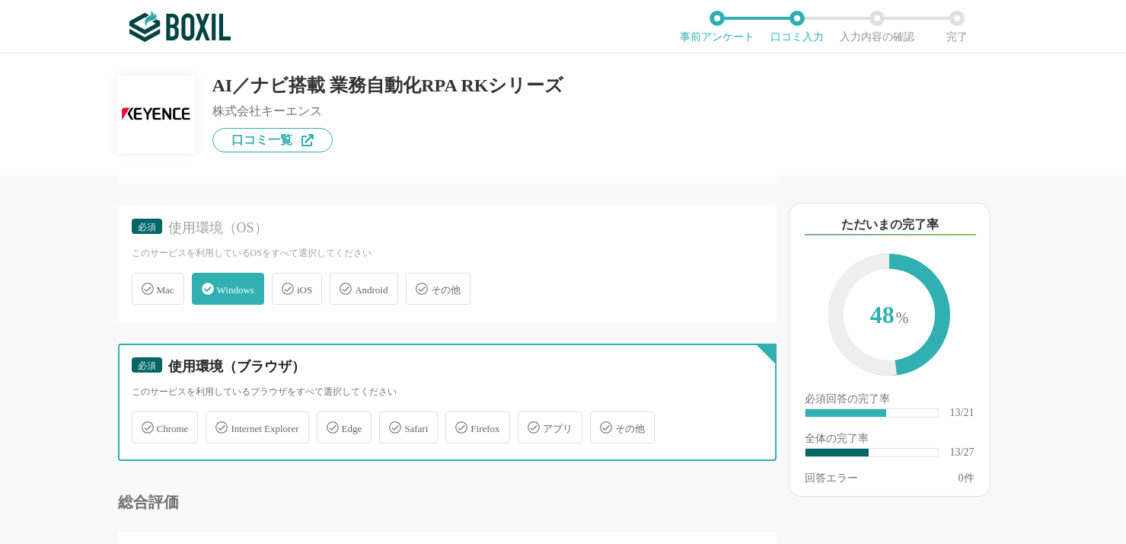
click at [531, 423] on input "アプリ" at bounding box center [526, 418] width 10 height 10
checkbox input "true"
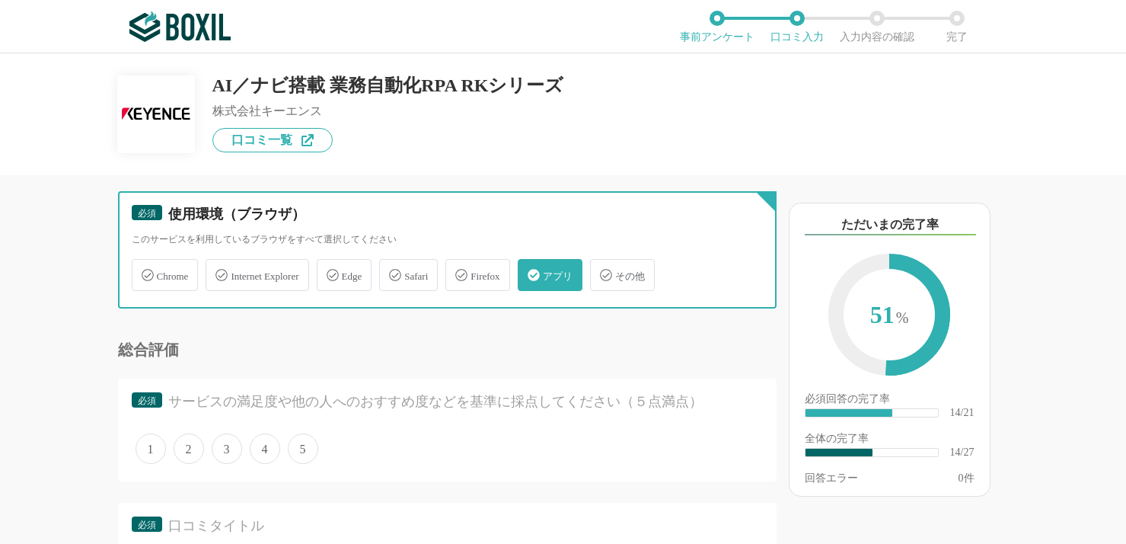
scroll to position [2284, 0]
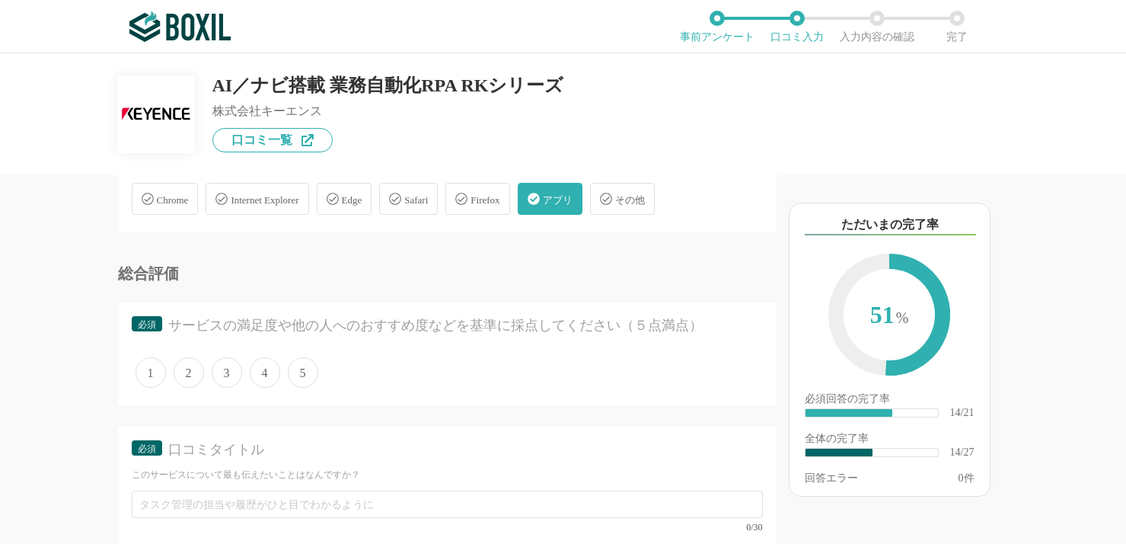
click at [258, 370] on span "4" at bounding box center [265, 372] width 30 height 30
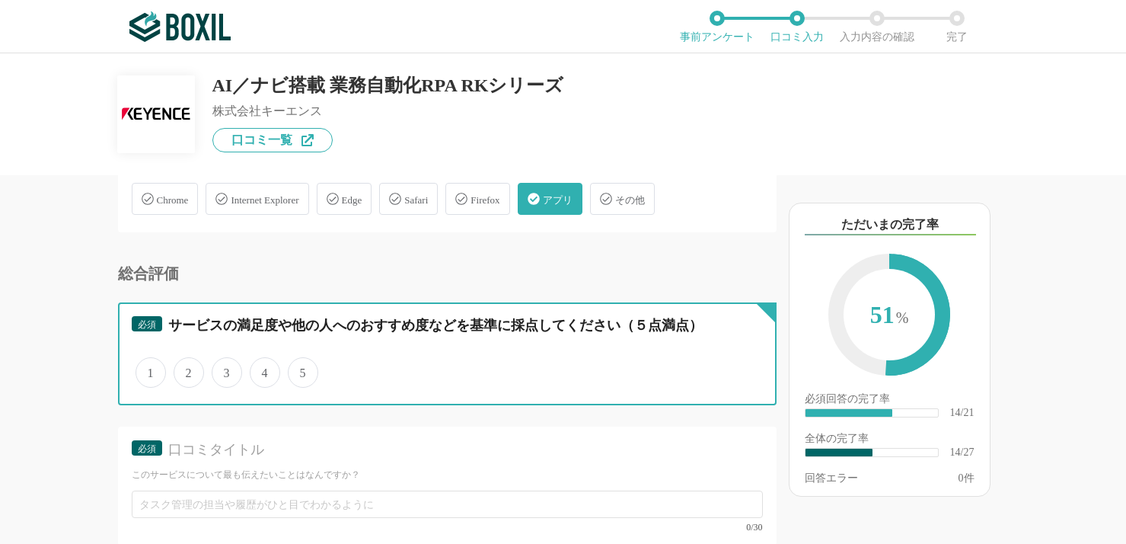
click at [258, 369] on input "4" at bounding box center [259, 364] width 10 height 10
radio input "true"
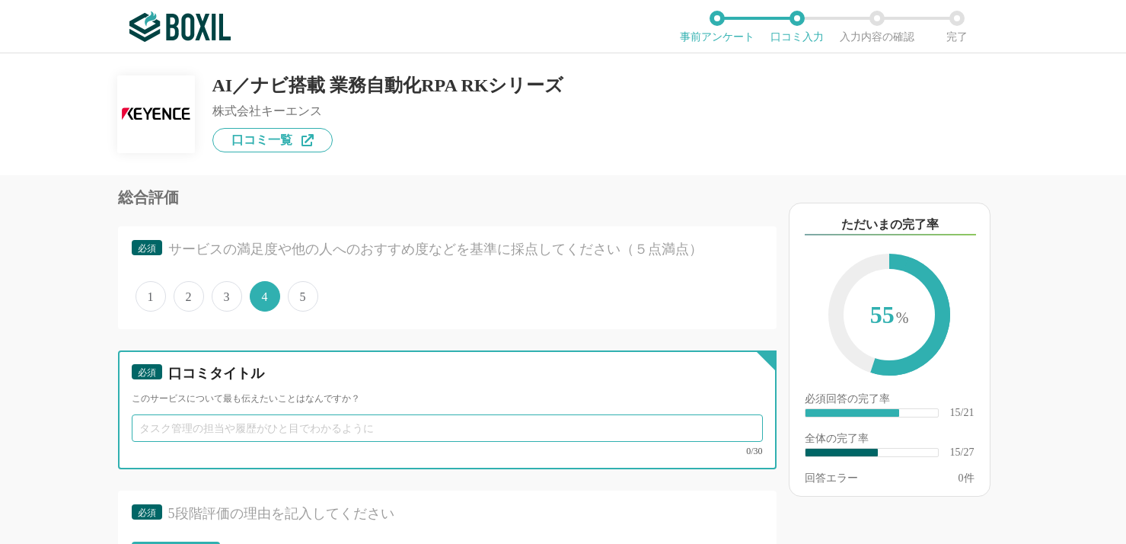
click at [331, 419] on input "text" at bounding box center [447, 427] width 631 height 27
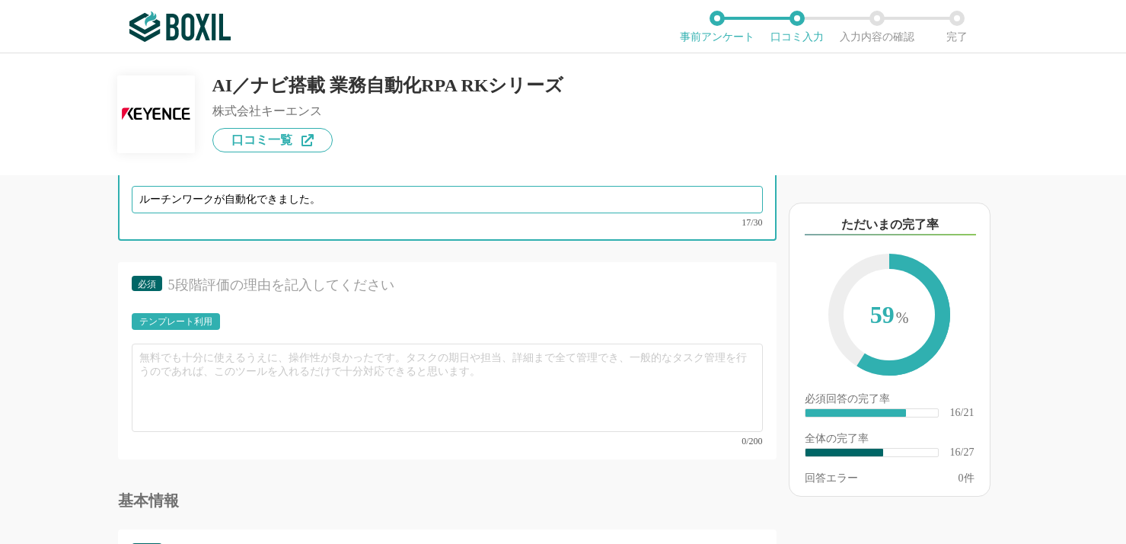
scroll to position [2665, 0]
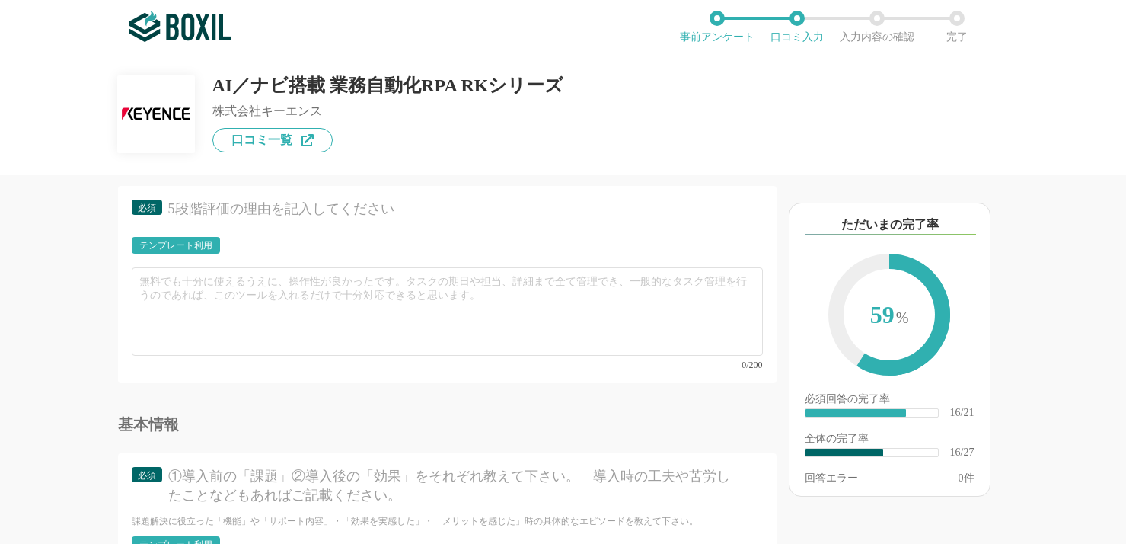
type input "ルーチンワークが自動化できました。"
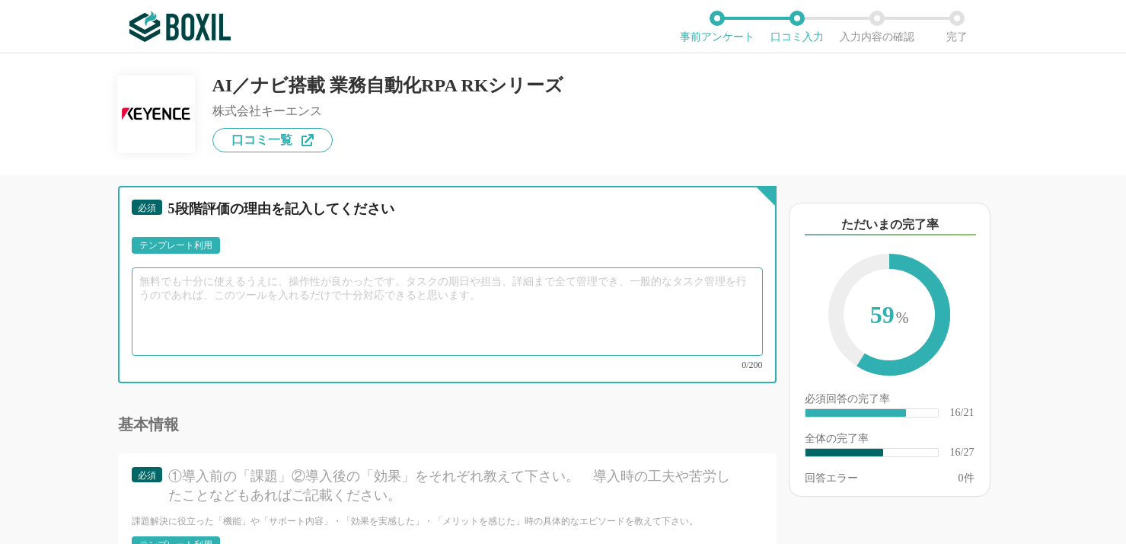
click at [375, 285] on textarea at bounding box center [447, 311] width 631 height 88
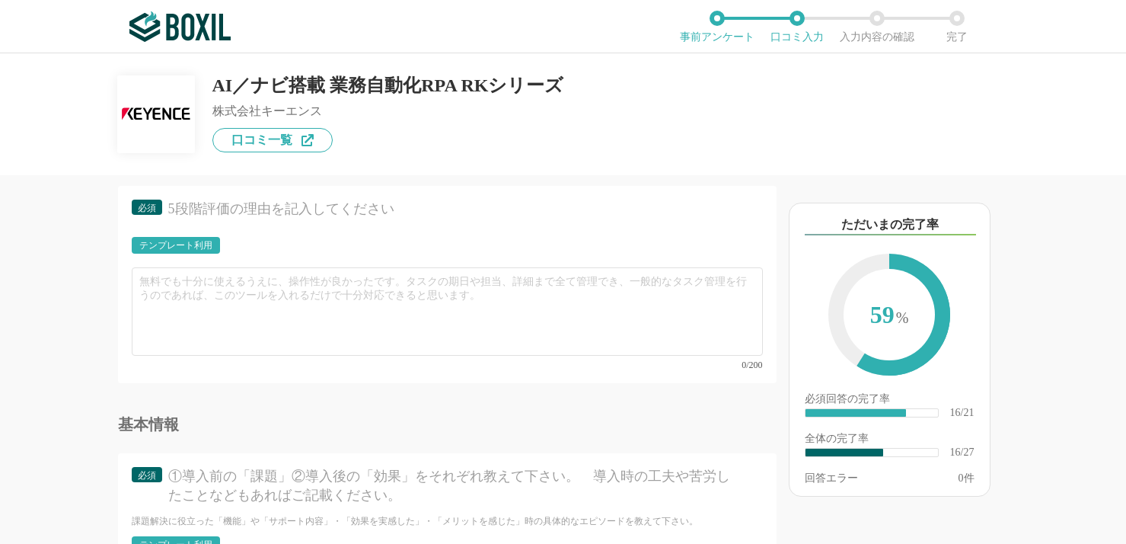
click at [198, 248] on div "テンプレート利用" at bounding box center [175, 245] width 73 height 9
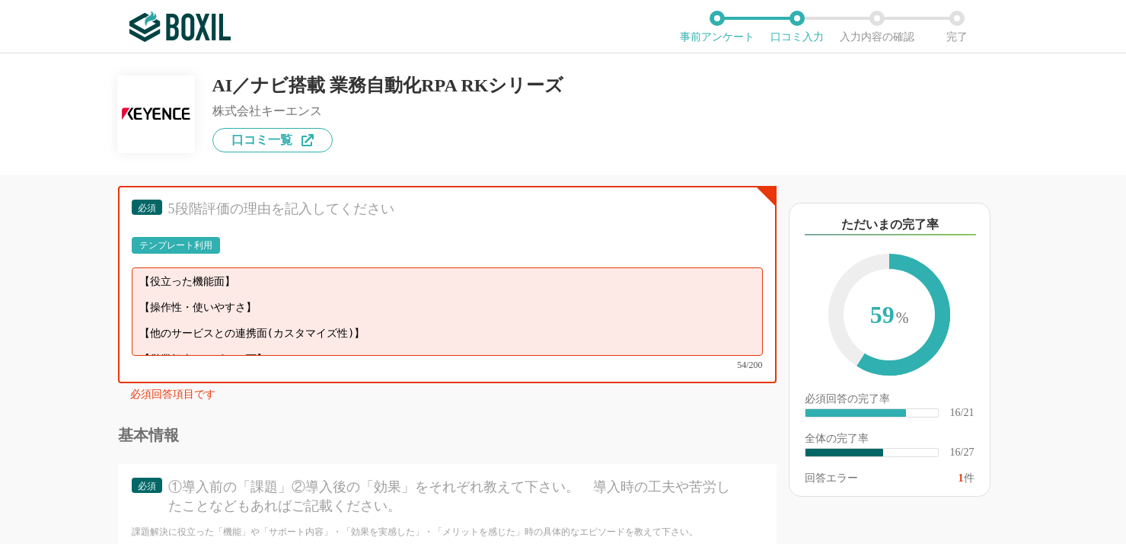
click at [308, 238] on div "テンプレート利用 ፠テンプレート文言が変更されてない箇所がある、または使用できないテキスト（記号）が含まれています。" at bounding box center [447, 250] width 631 height 26
click at [209, 285] on textarea "【役立った機能面】 【操作性・使いやすさ】 【他のサービスとの連携面(カスタマイズ性)】 【営業担当やサポート面】" at bounding box center [447, 311] width 631 height 88
click at [217, 284] on textarea "【役立った機能面】 【操作性・使いやすさ】 【他のサービスとの連携面(カスタマイズ性)】 【営業担当やサポート面】" at bounding box center [447, 311] width 631 height 88
click at [219, 292] on textarea "【役立った機能面】 【操作性・使いやすさ】 【他のサービスとの連携面(カスタマイズ性)】 【営業担当やサポート面】" at bounding box center [447, 311] width 631 height 88
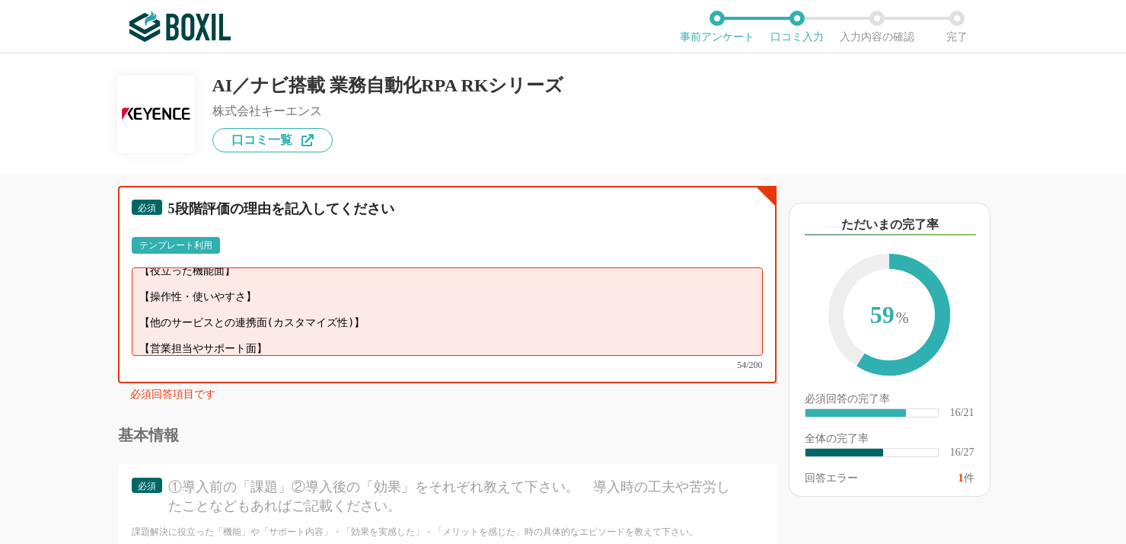
click at [219, 343] on textarea "【役立った機能面】 【操作性・使いやすさ】 【他のサービスとの連携面(カスタマイズ性)】 【営業担当やサポート面】" at bounding box center [447, 311] width 631 height 88
drag, startPoint x: 280, startPoint y: 337, endPoint x: 109, endPoint y: 329, distance: 171.5
click at [109, 329] on div "他のサービス・ツールと連携していますか？ ※複数選択可 例：Slack、Salesforce 選択したサービス 未選択 必須 導入時に所属していた部署を選択し…" at bounding box center [395, 359] width 761 height 368
click at [70, 349] on div "他のサービス・ツールと連携していますか？ ※複数選択可 例：Slack、Salesforce 選択したサービス 未選択 必須 導入時に所属していた部署を選択し…" at bounding box center [395, 359] width 761 height 368
click at [191, 244] on div "テンプレート利用" at bounding box center [175, 245] width 73 height 9
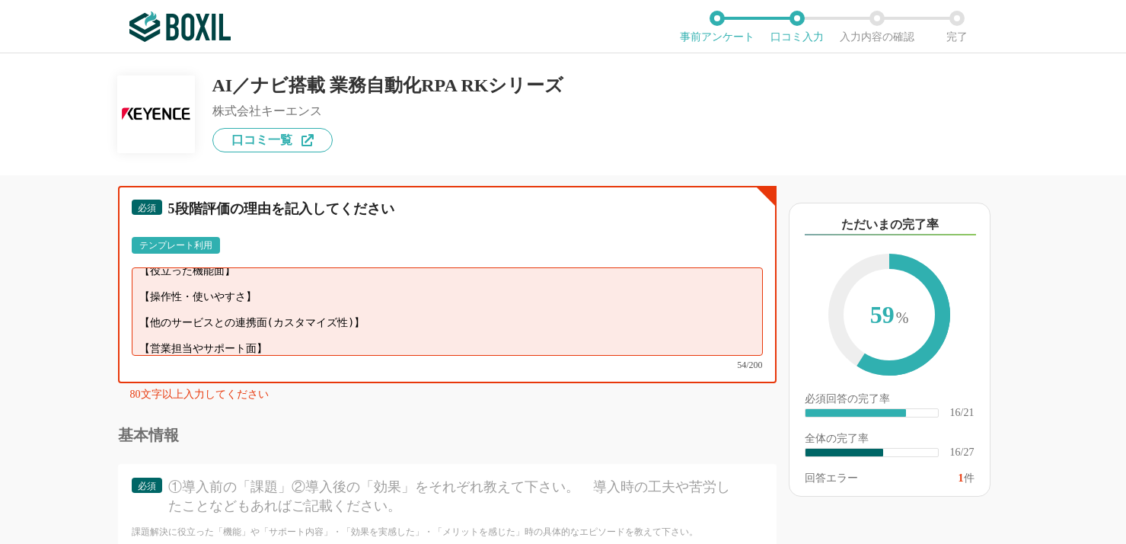
scroll to position [0, 0]
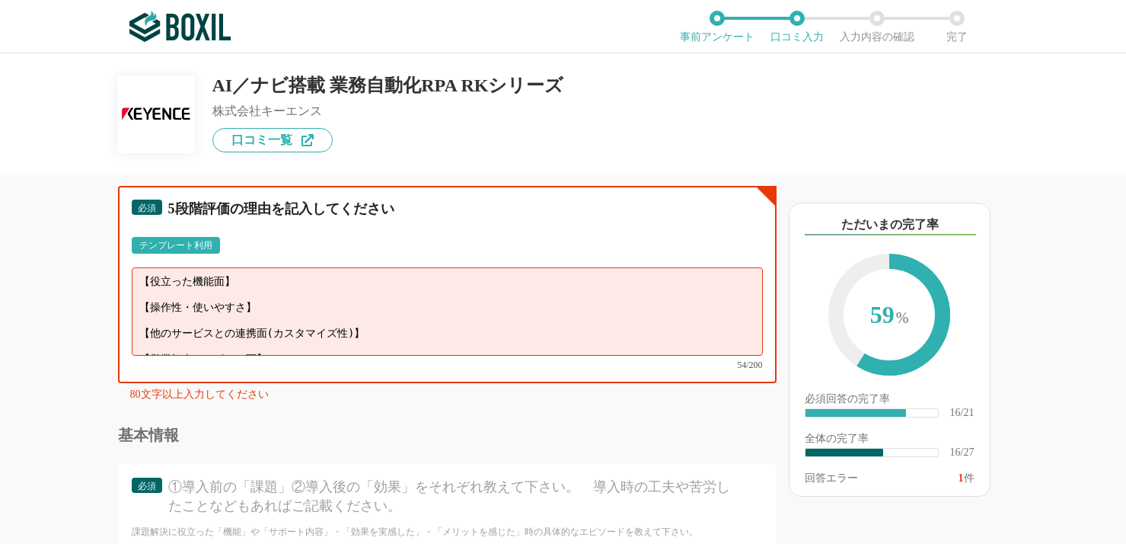
drag, startPoint x: 298, startPoint y: 332, endPoint x: 9, endPoint y: 209, distance: 313.5
click at [9, 209] on div "他のサービス・ツールと連携していますか？ ※複数選択可 例：Slack、Salesforce 選択したサービス 未選択 必須 導入時に所属していた部署を選択し…" at bounding box center [563, 298] width 1126 height 490
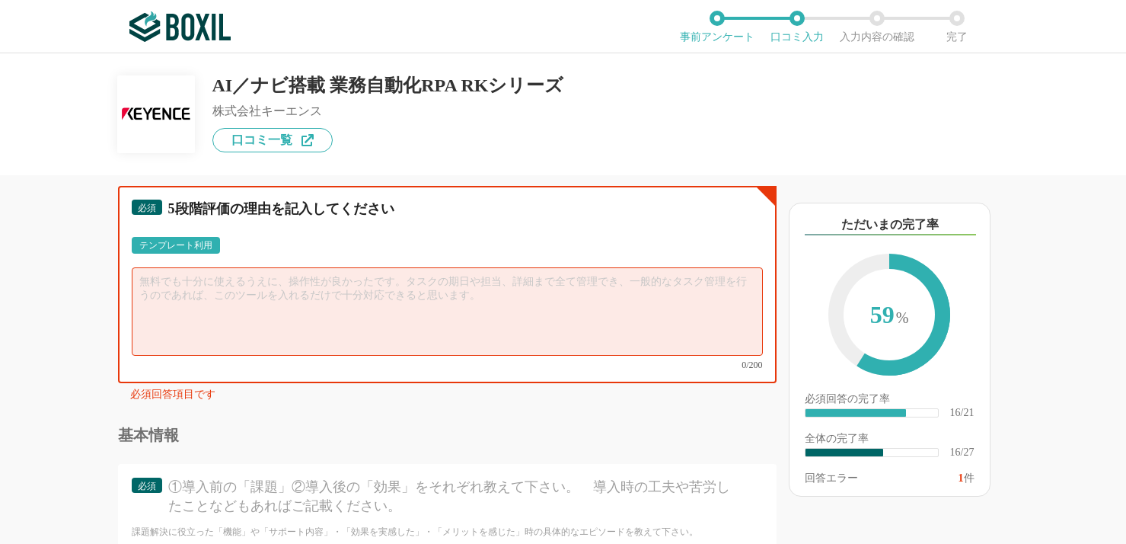
click at [245, 313] on textarea at bounding box center [447, 311] width 631 height 88
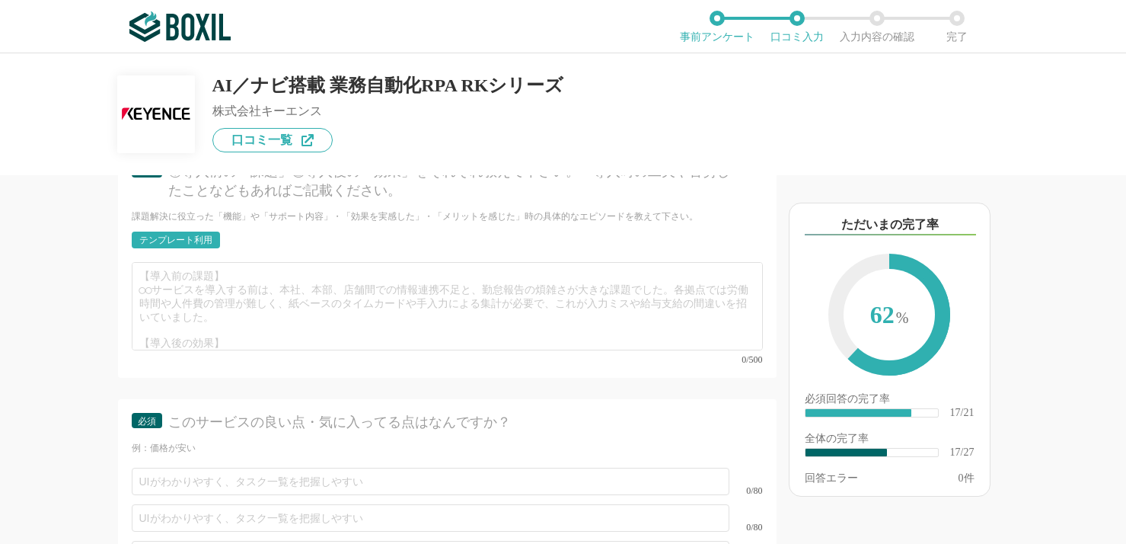
scroll to position [2893, 0]
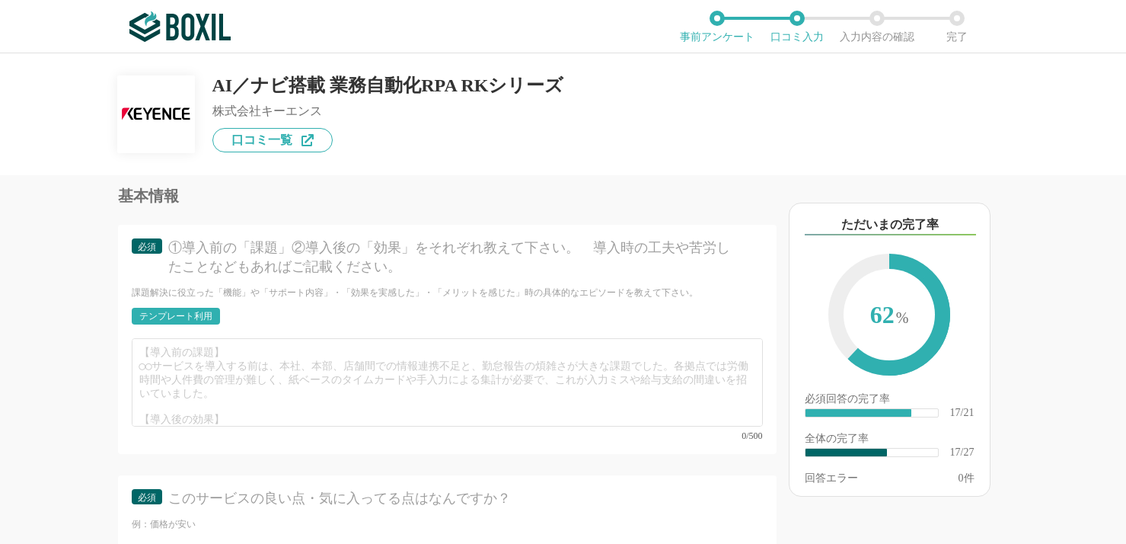
type textarea "毎朝10～20分程度要しているルーチンワークが自動化されました。クレジット明細の確認業務のためかなり神経質になっていたのですが、ロボットが自動で処理を行ってく…"
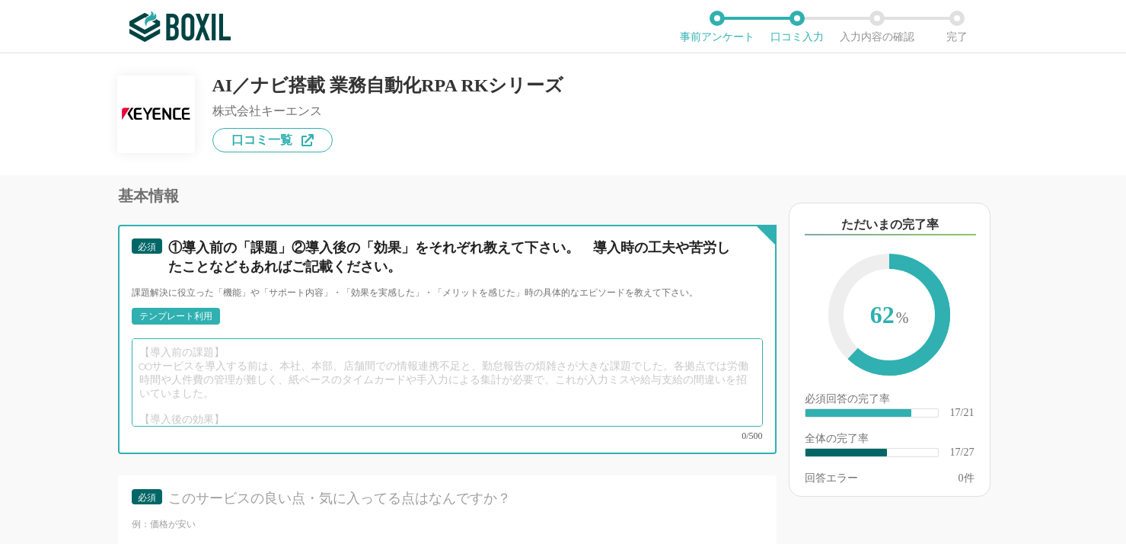
click at [243, 352] on textarea at bounding box center [447, 382] width 631 height 88
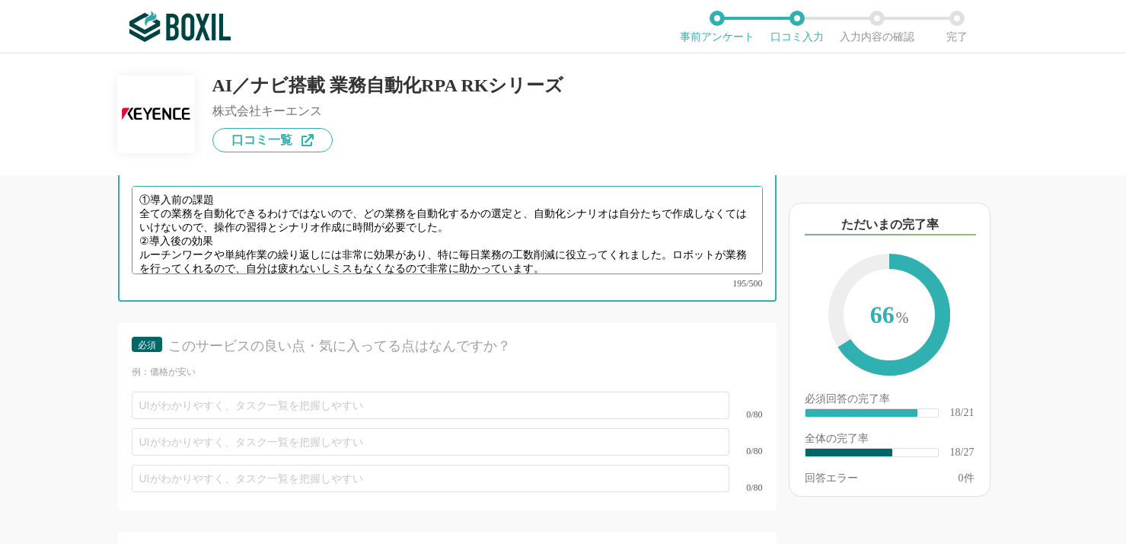
scroll to position [3121, 0]
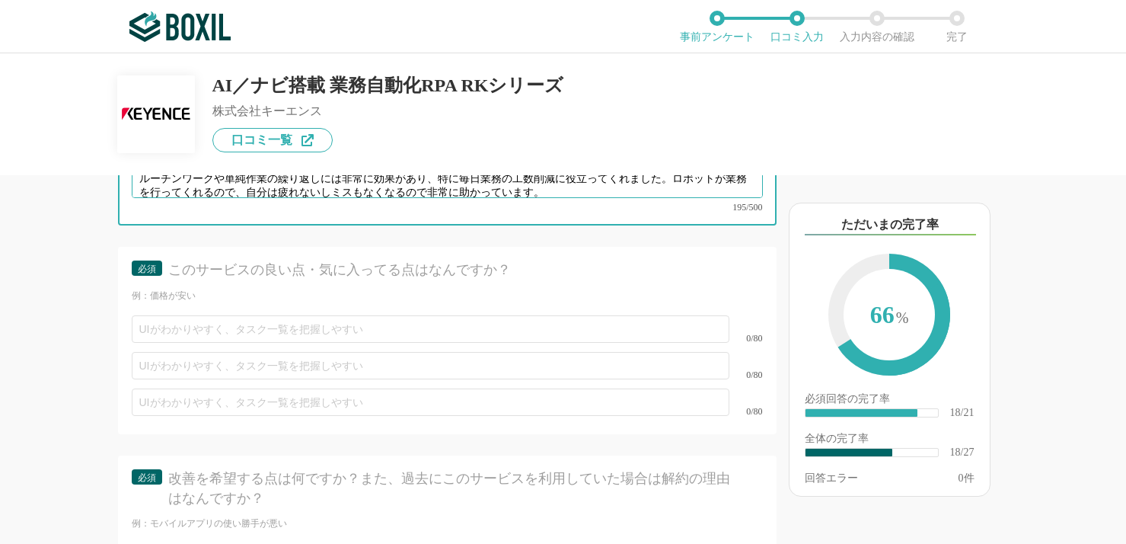
type textarea "①導入前の課題 全ての業務を自動化できるわけではないので、どの業務を自動化するかの選定と、自動化シナリオは自分たちで作成しなくてはいけないので、操作の習得とシ…"
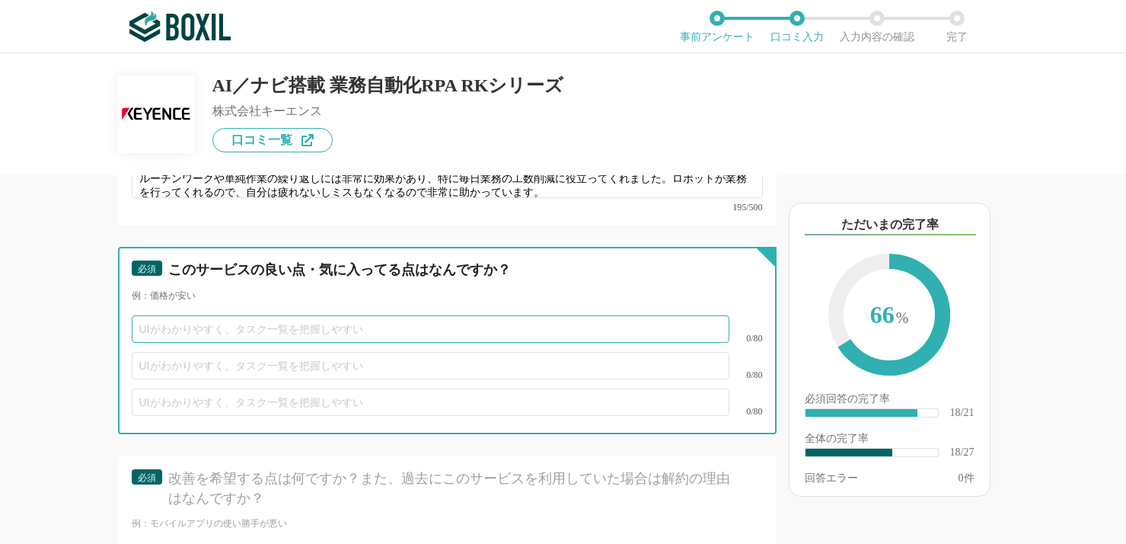
click at [237, 315] on input "text" at bounding box center [431, 328] width 598 height 27
type input "業"
type input "業務削減ができ、対応できるアプリケーションなどの幅も広い"
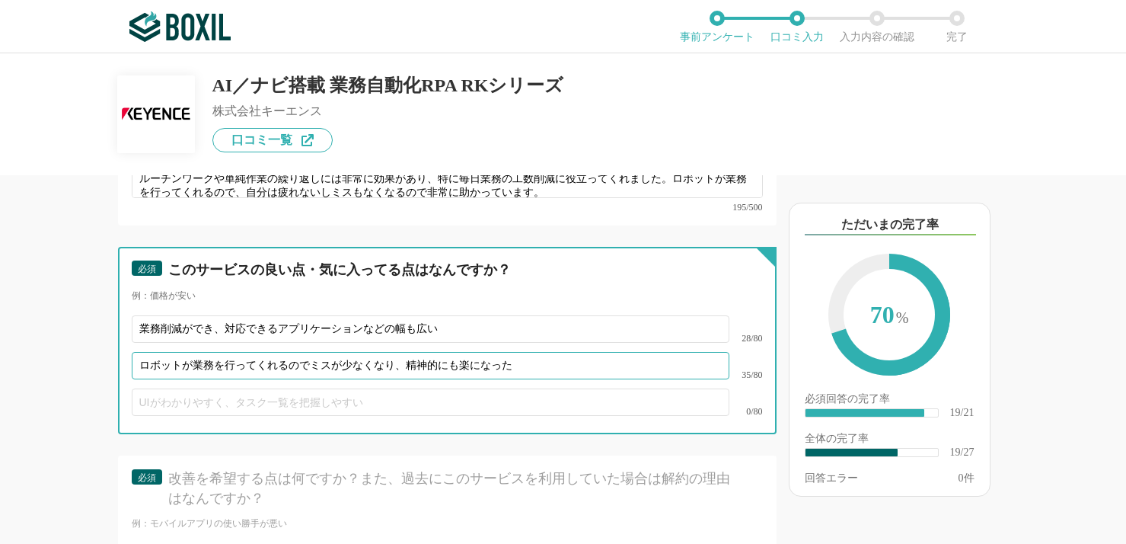
type input "ロボットが業務を行ってくれるのでミスが少なくなり、精神的にも楽になった"
click at [256, 391] on input "text" at bounding box center [431, 401] width 598 height 27
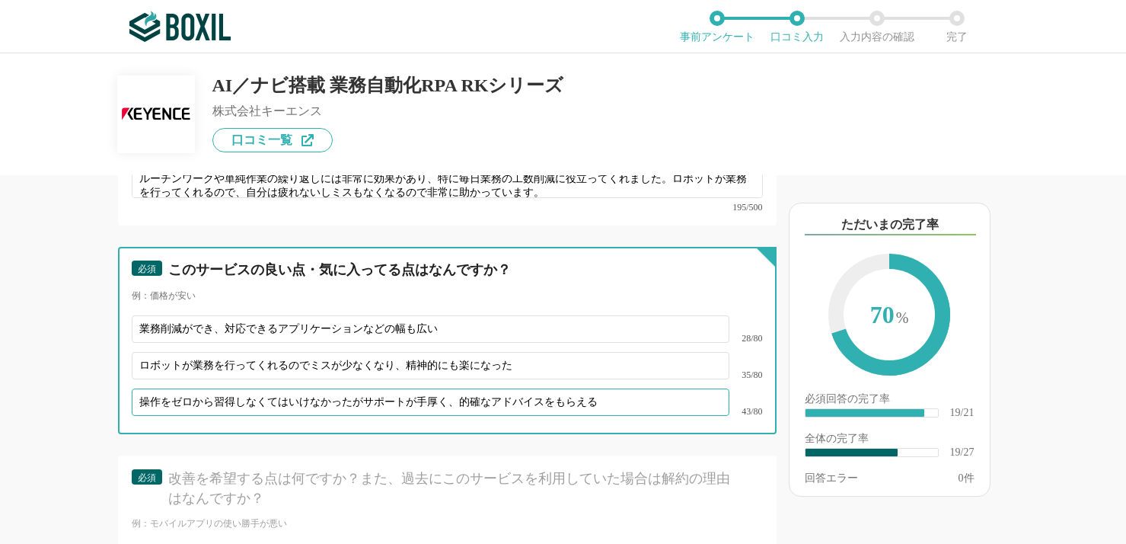
scroll to position [3350, 0]
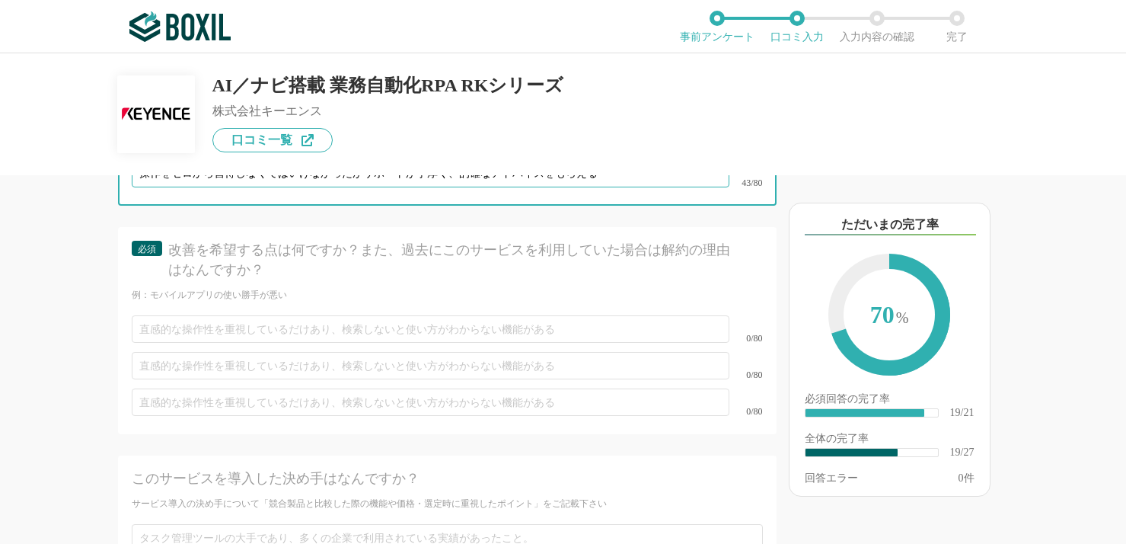
type input "操作をゼロから習得しなくてはいけなかったがサポートが手厚く、的確なアドバイスをもらえる"
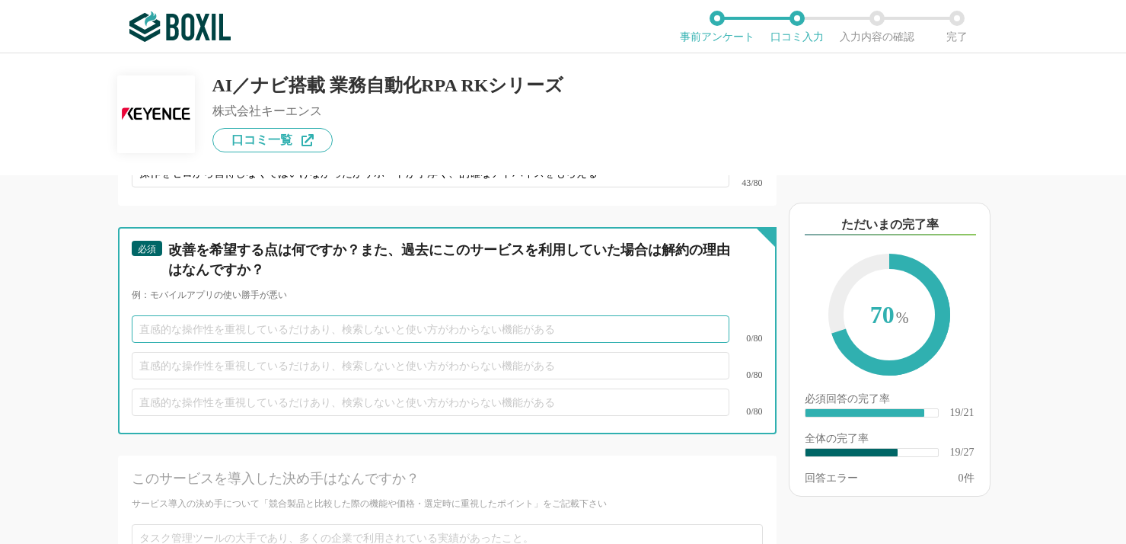
click at [238, 315] on input "text" at bounding box center [431, 328] width 598 height 27
type input "対応するアプリケーションやソフトを増やしてほしい。Accessなどは非対応。"
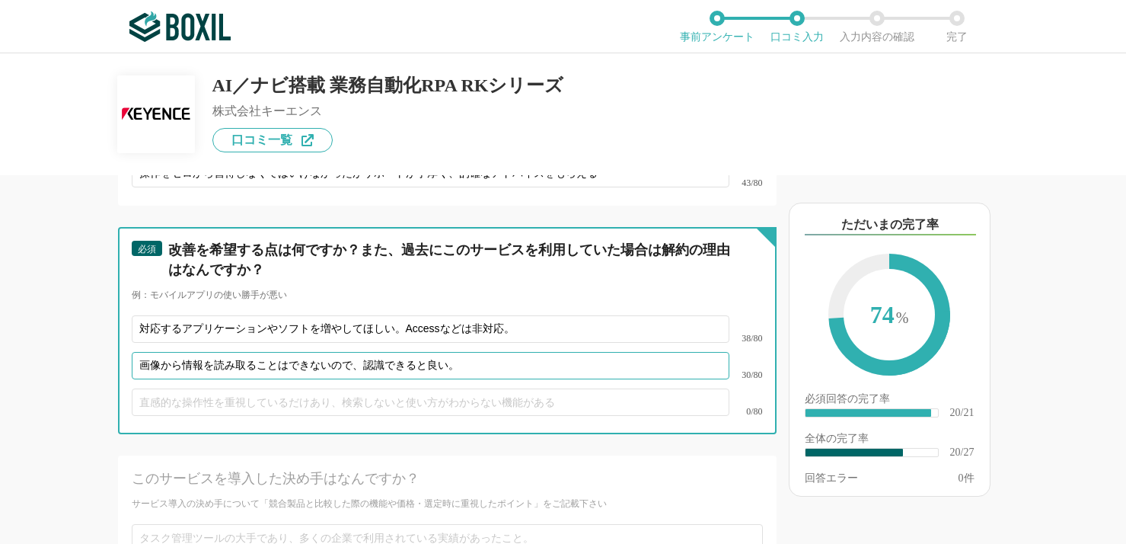
type input "画像から情報を読み取ることはできないので、認識できると良い。"
click at [377, 388] on input "text" at bounding box center [431, 401] width 598 height 27
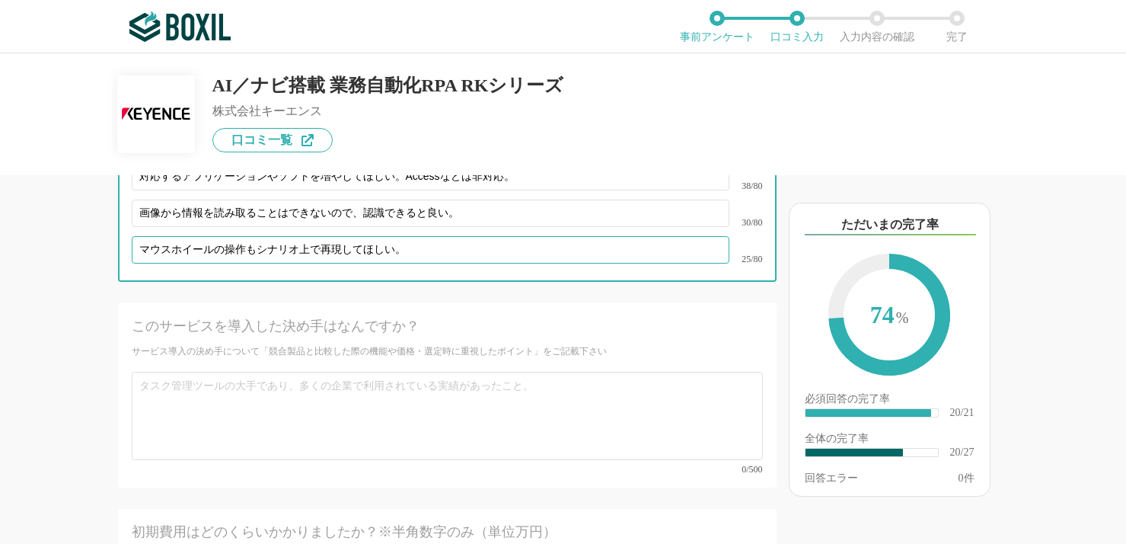
type input "マウスホイールの操作もシナリオ上で再現してほしい。"
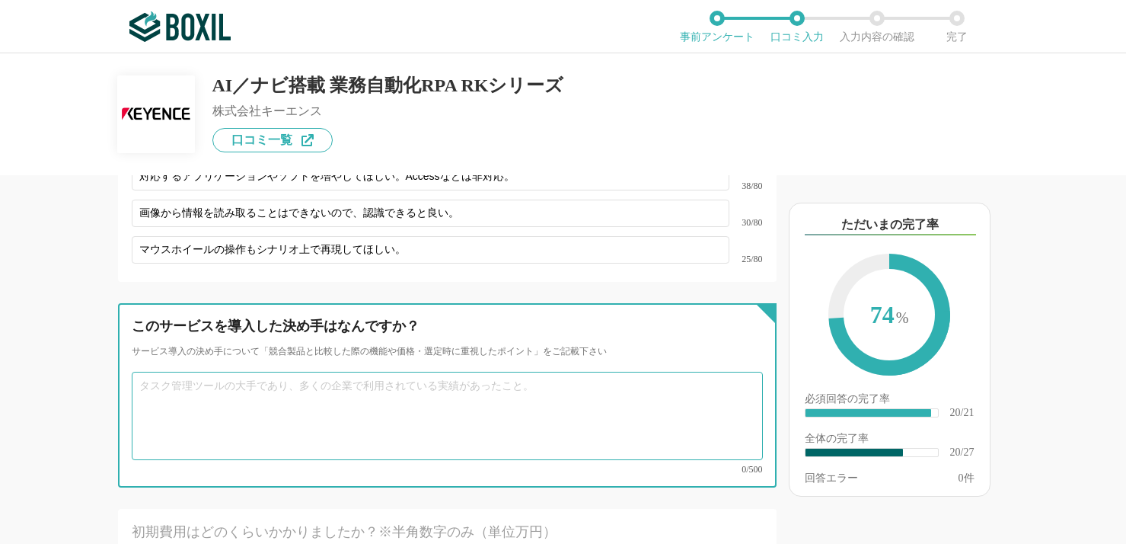
click at [351, 384] on textarea at bounding box center [447, 416] width 631 height 88
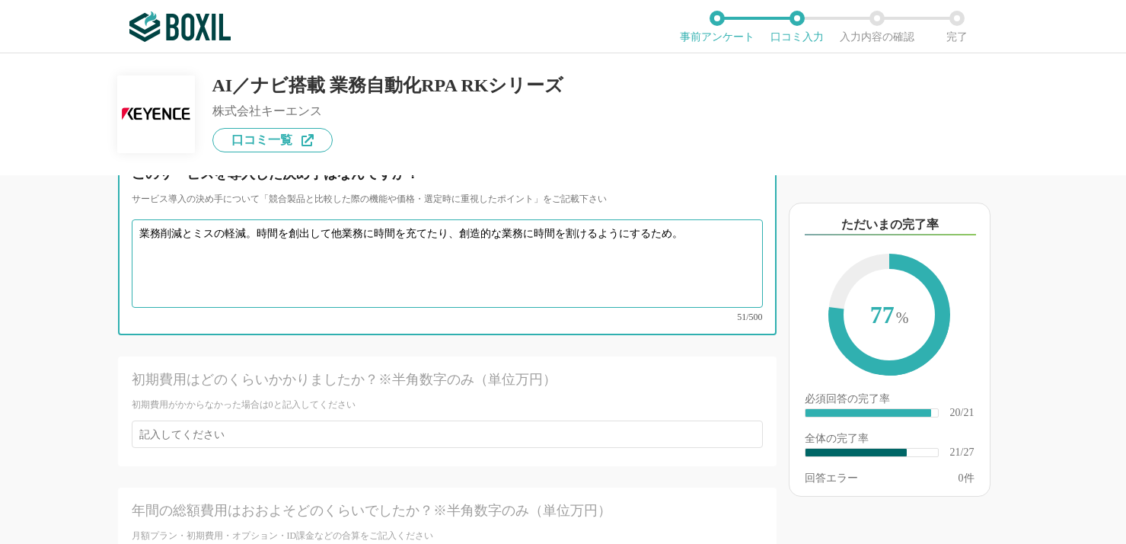
scroll to position [3731, 0]
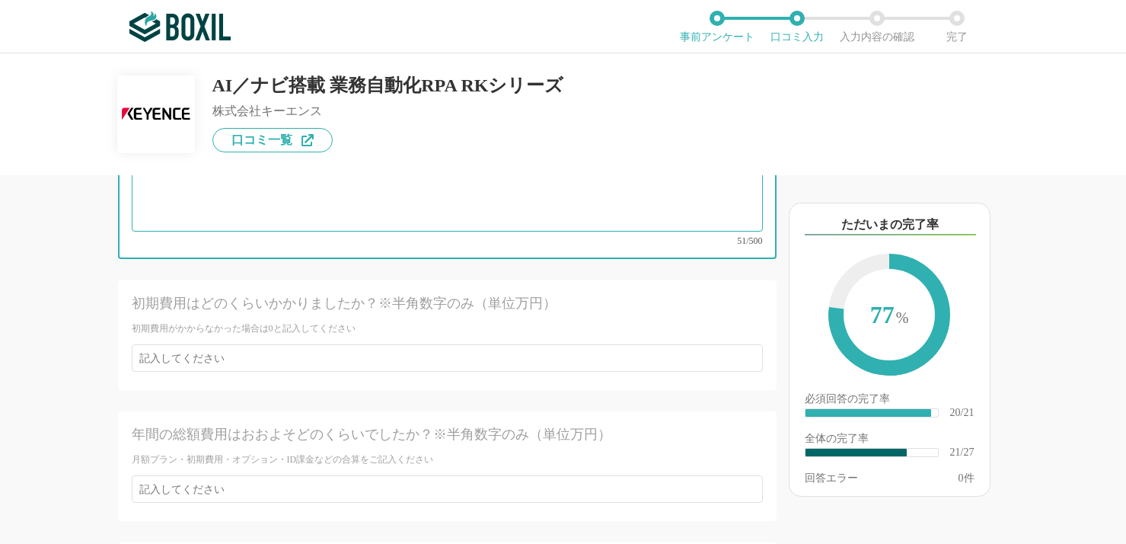
type textarea "業務削減とミスの軽減。時間を創出して他業務に時間を充てたり、創造的な業務に時間を割けるようにするため。"
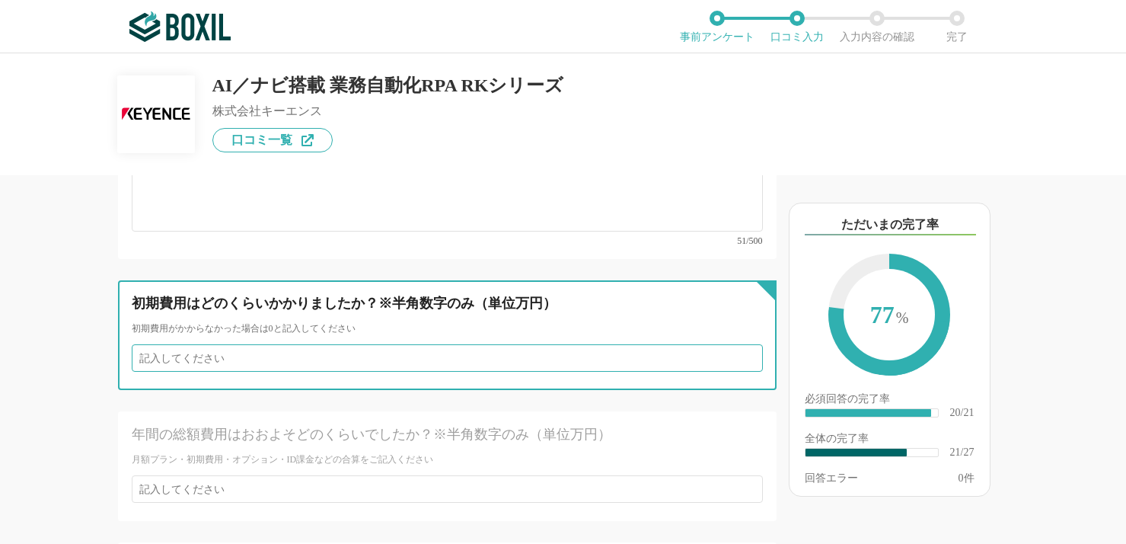
click at [345, 344] on input "number" at bounding box center [447, 357] width 631 height 27
click at [347, 344] on input "16" at bounding box center [447, 357] width 631 height 27
click at [738, 344] on input "15" at bounding box center [447, 357] width 631 height 27
click at [739, 344] on input "16" at bounding box center [447, 357] width 631 height 27
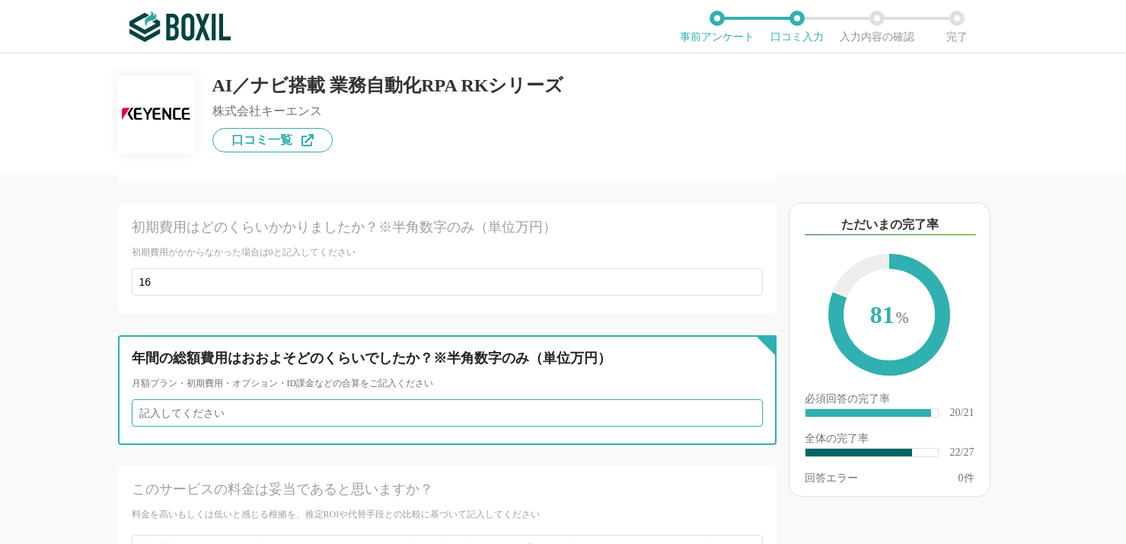
click at [434, 399] on input "number" at bounding box center [447, 412] width 631 height 27
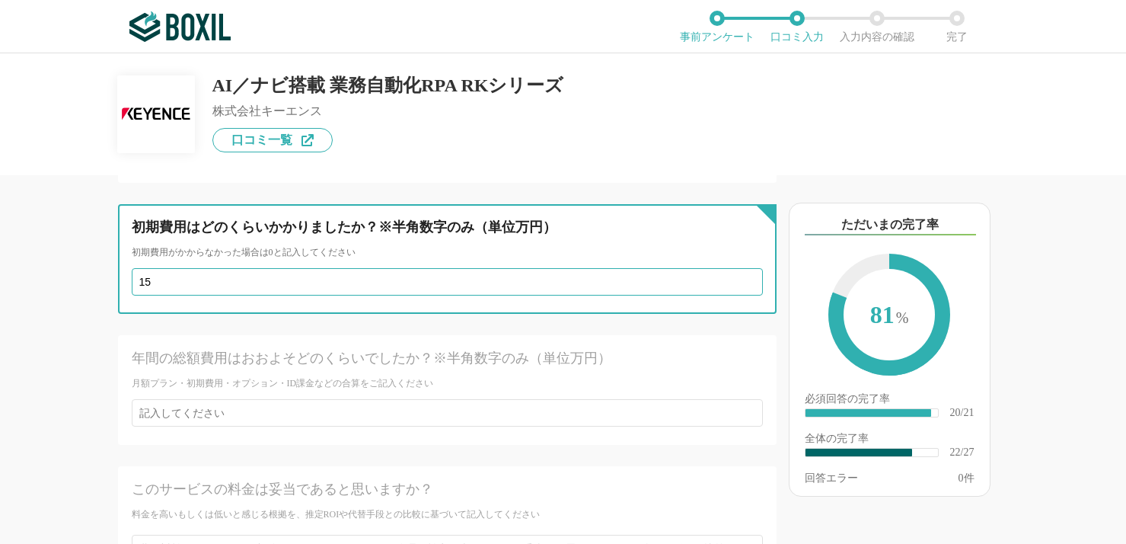
click at [741, 268] on input "15" at bounding box center [447, 281] width 631 height 27
type input "14"
click at [741, 268] on input "14" at bounding box center [447, 281] width 631 height 27
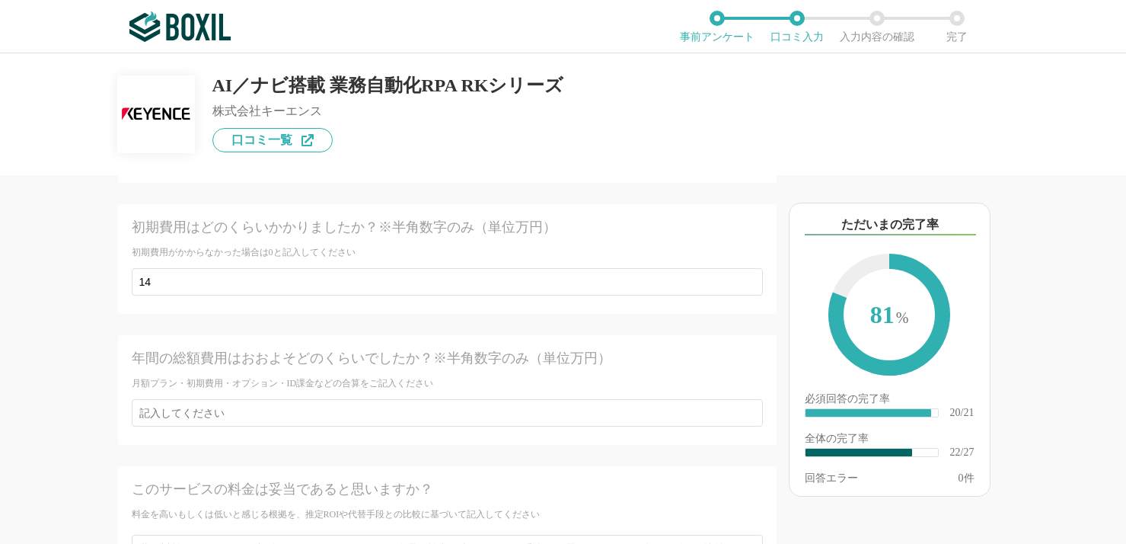
click at [88, 370] on div "他のサービス・ツールと連携していますか？ ※複数選択可 例：Slack、Salesforce 選択したサービス 未選択 必須 導入時に所属していた部署を選択し…" at bounding box center [395, 359] width 761 height 368
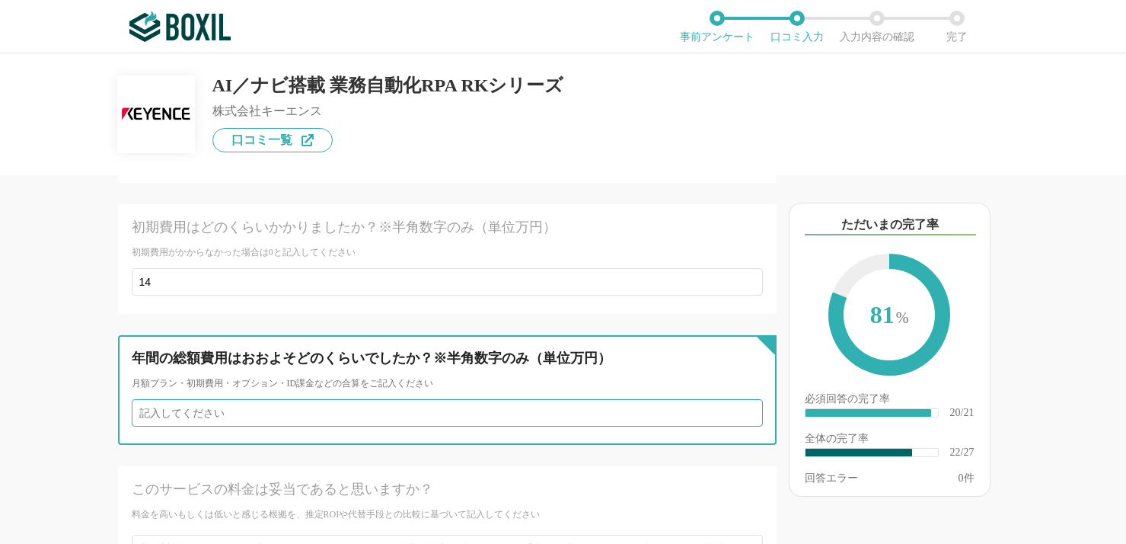
click at [194, 399] on input "number" at bounding box center [447, 412] width 631 height 27
type input "154"
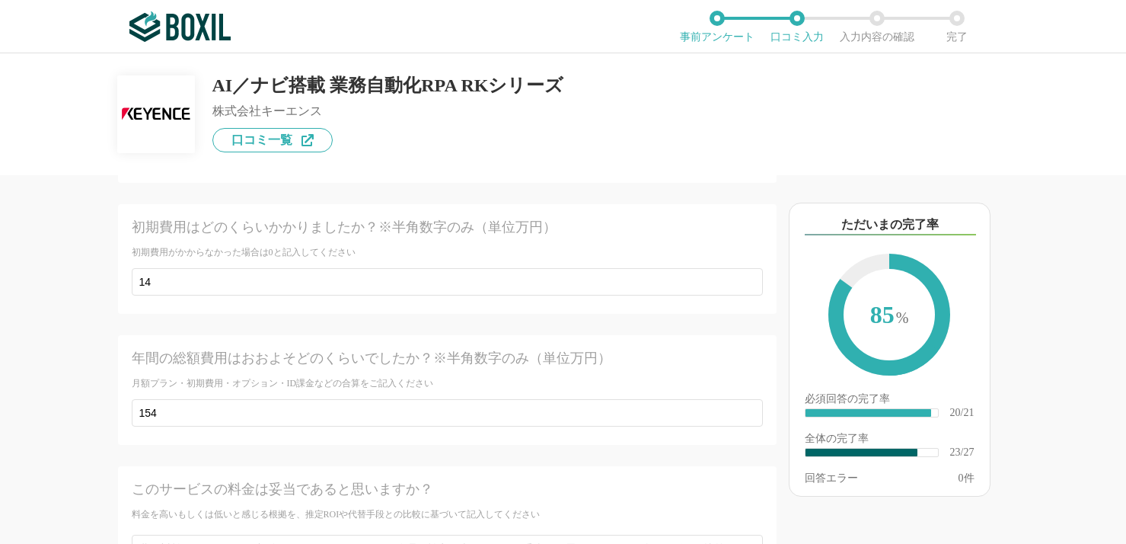
click at [22, 419] on div "他のサービス・ツールと連携していますか？ ※複数選択可 例：Slack、Salesforce 選択したサービス 未選択 必須 導入時に所属していた部署を選択し…" at bounding box center [395, 359] width 761 height 368
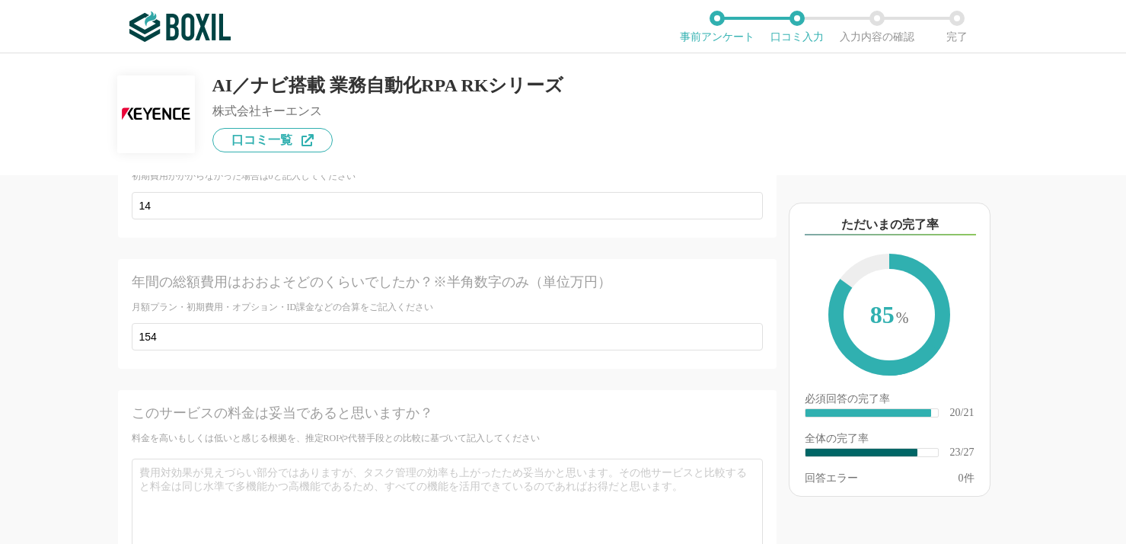
scroll to position [3959, 0]
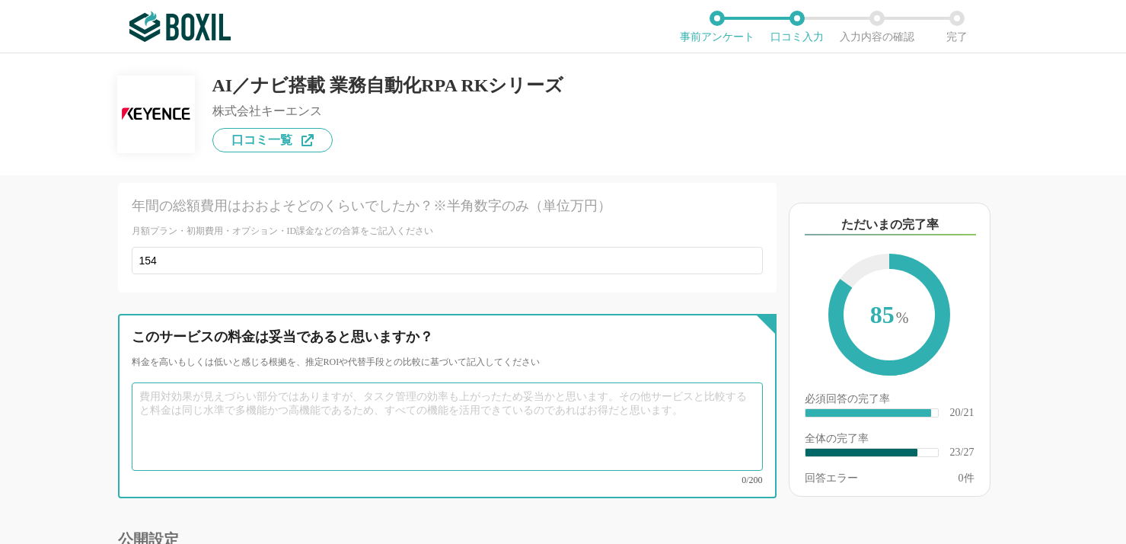
click at [215, 406] on textarea at bounding box center [447, 426] width 631 height 88
type textarea "書"
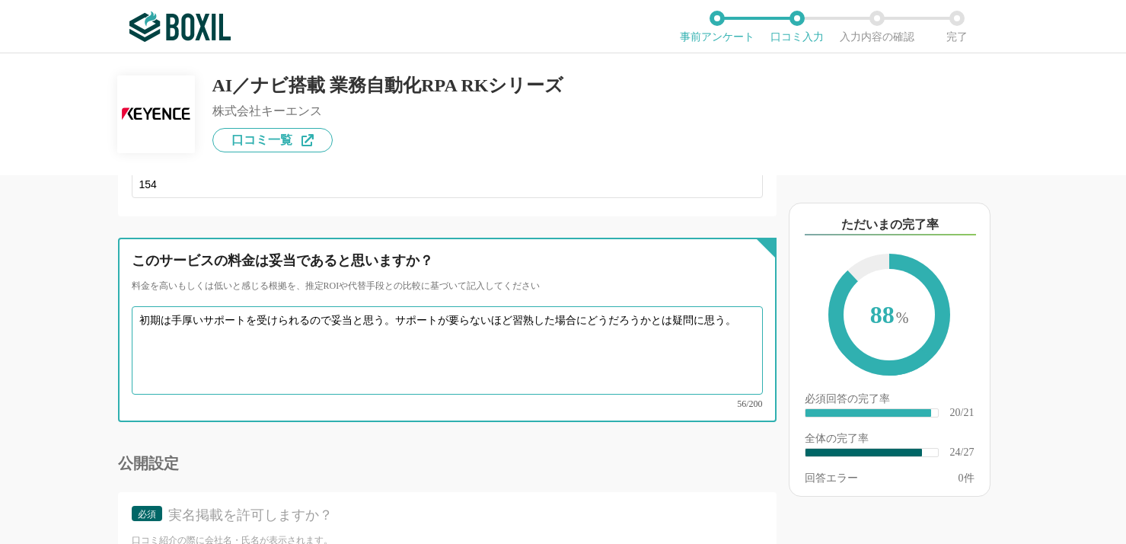
scroll to position [4111, 0]
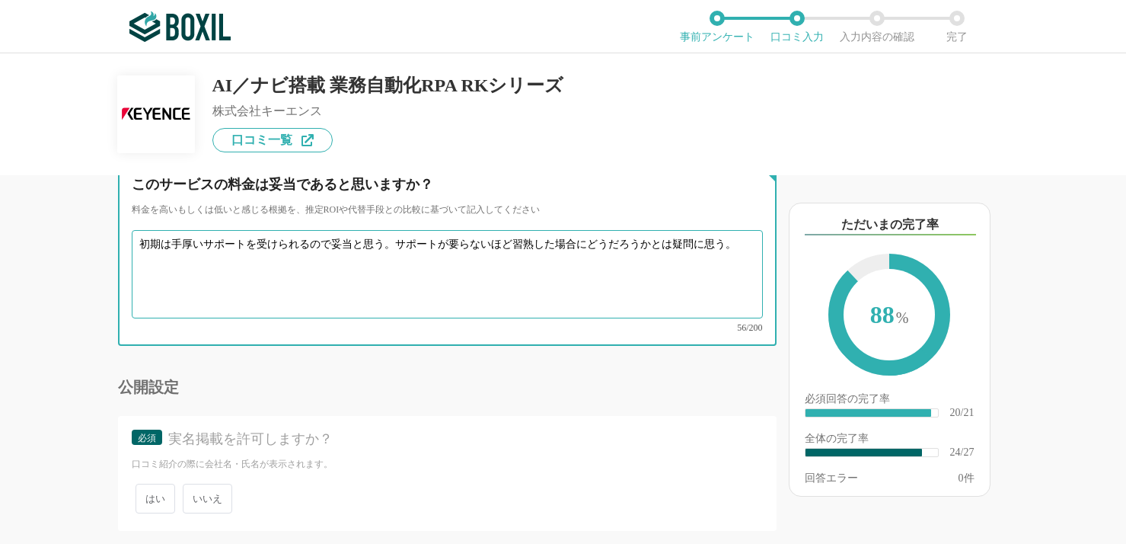
type textarea "初期は手厚いサポートを受けられるので妥当と思う。サポートが要らないほど習熟した場合にどうだろうかとは疑問に思う。"
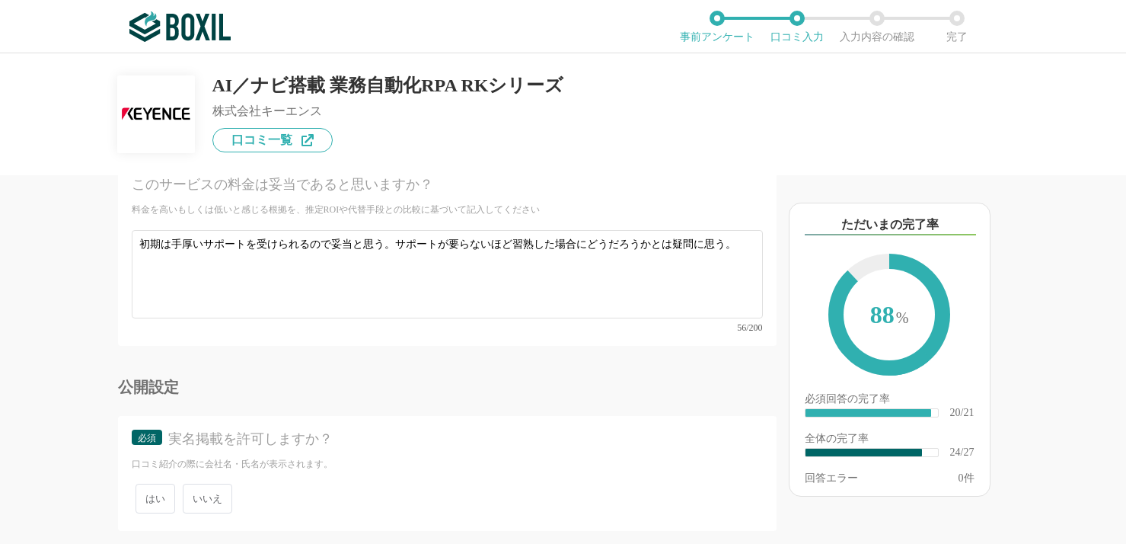
click at [219, 483] on span "いいえ" at bounding box center [207, 498] width 49 height 30
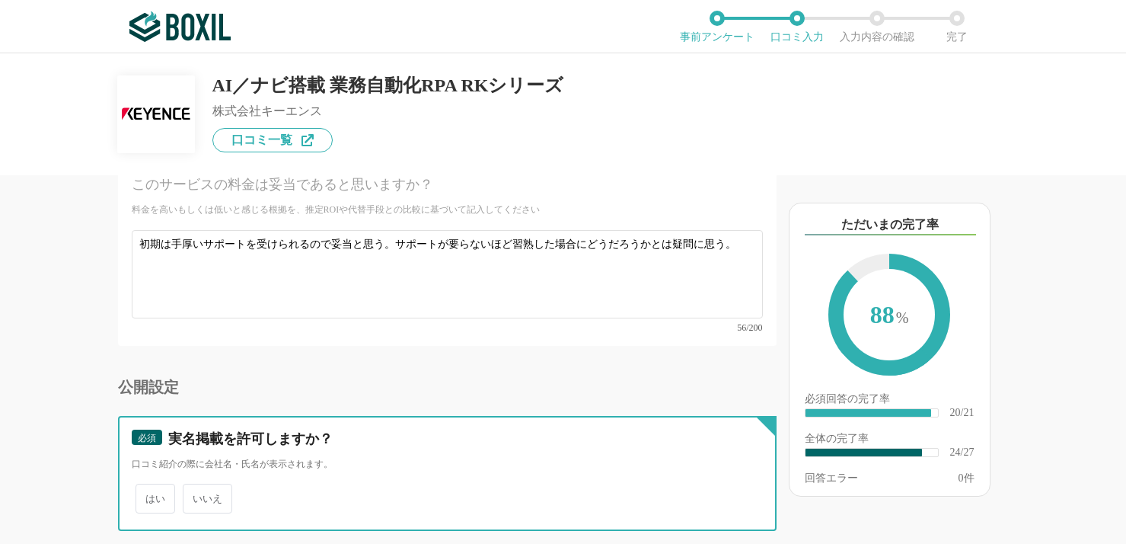
click at [196, 486] on input "いいえ" at bounding box center [192, 491] width 10 height 10
radio input "true"
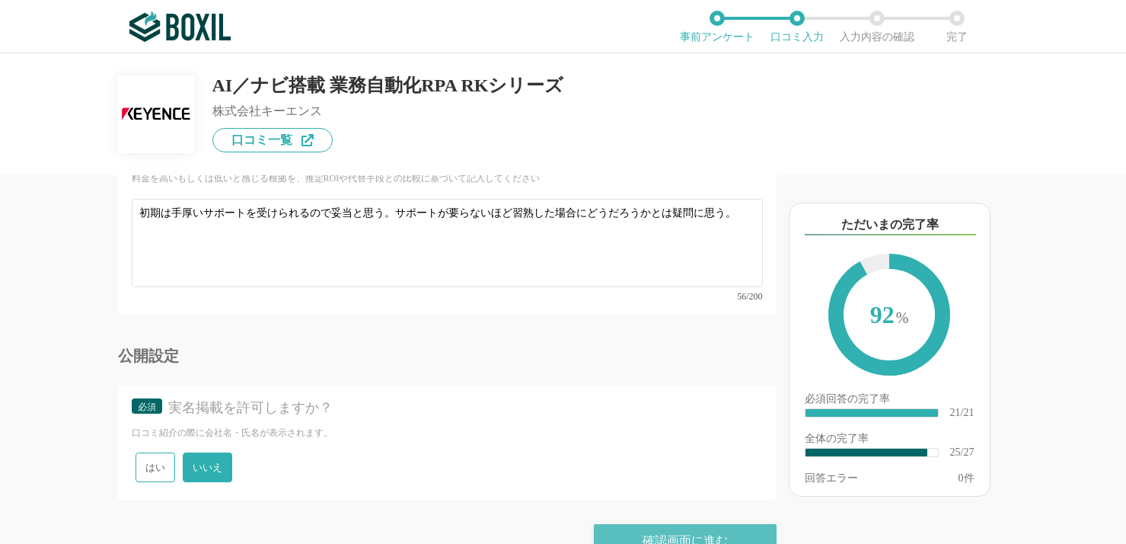
click at [627, 524] on div "確認画面に進む" at bounding box center [685, 540] width 183 height 33
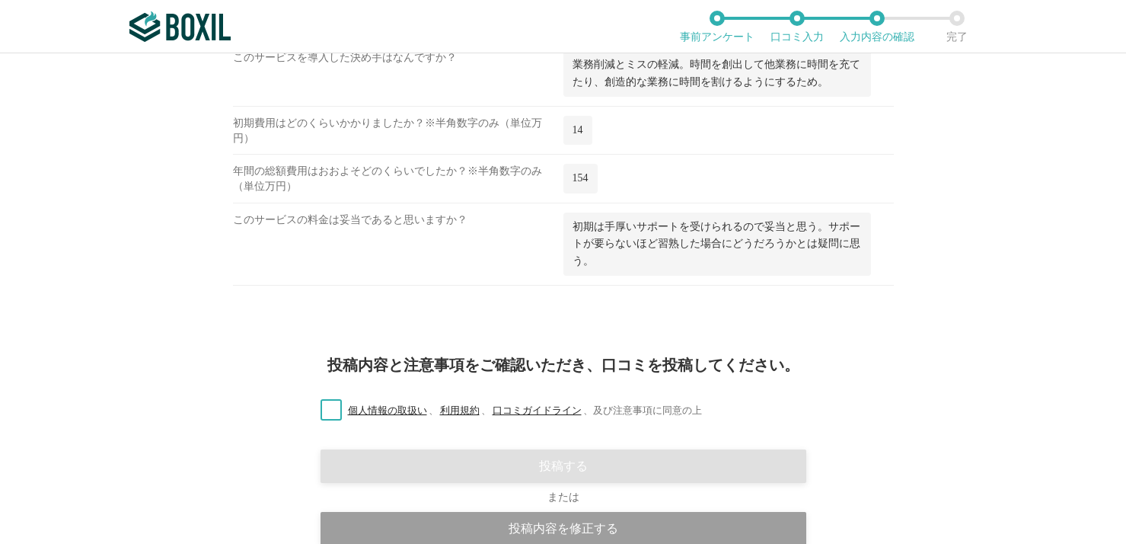
scroll to position [1983, 0]
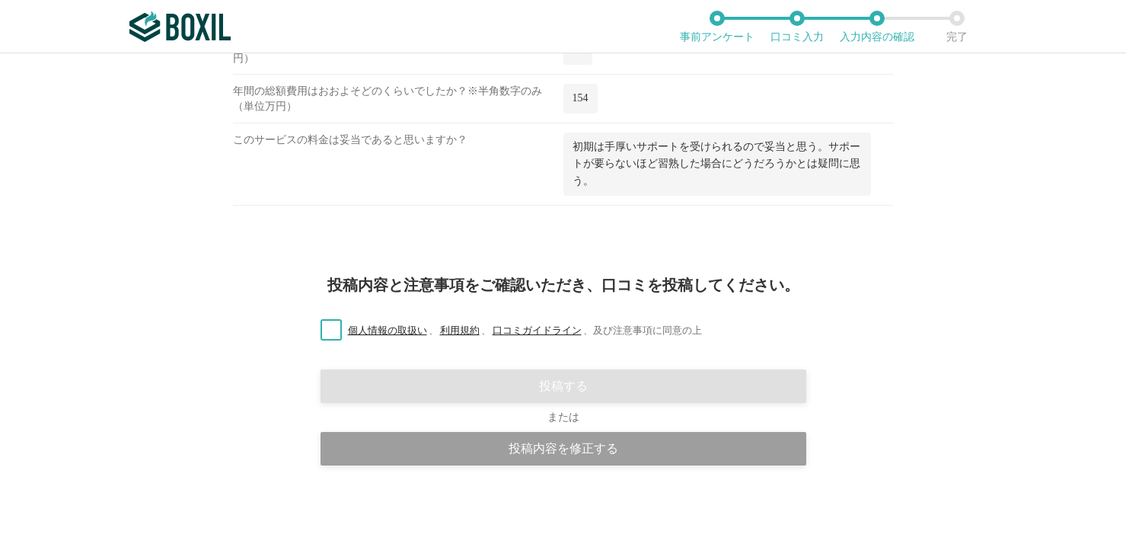
click at [320, 331] on label "個人情報の取扱い 、 利用規約 、 口コミガイドライン 、 及び注意事項に同意の上" at bounding box center [505, 331] width 394 height 16
click at [0, 0] on input "個人情報の取扱い 、 利用規約 、 口コミガイドライン 、 及び注意事項に同意の上" at bounding box center [0, 0] width 0 height 0
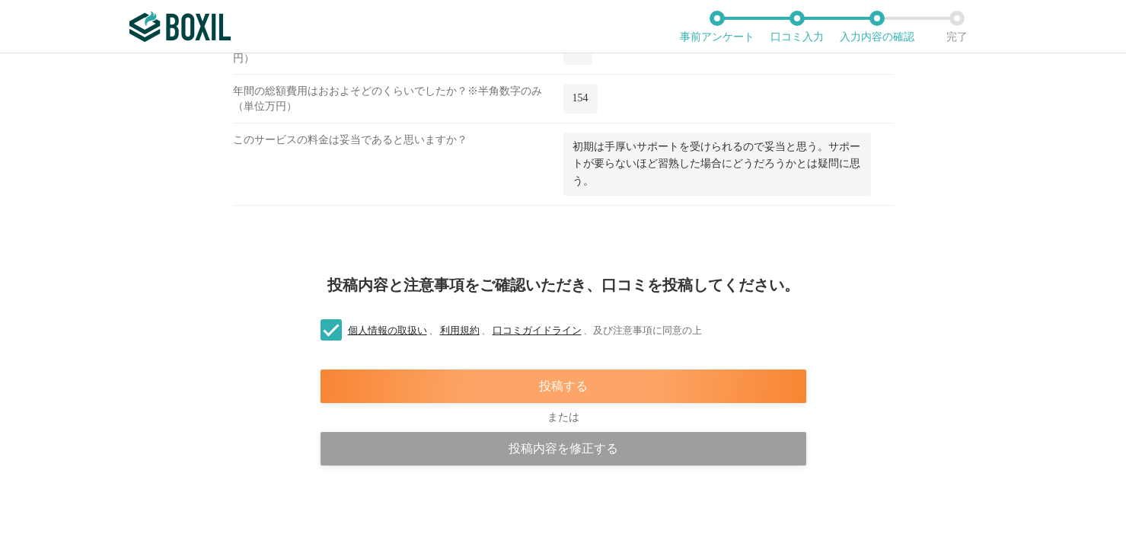
click at [418, 394] on div "投稿する" at bounding box center [564, 385] width 486 height 33
